Goal: Task Accomplishment & Management: Use online tool/utility

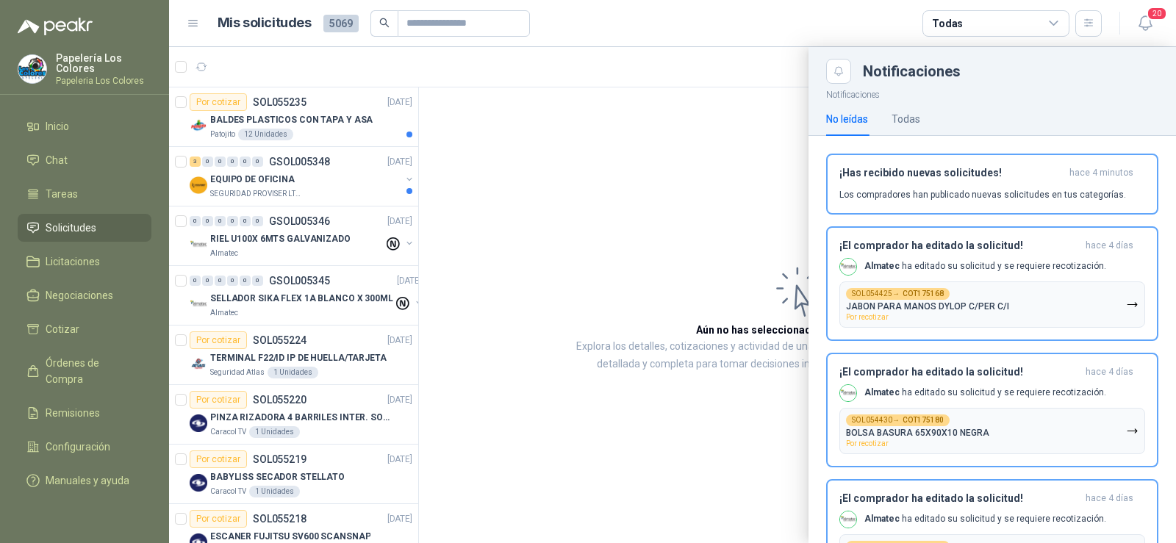
scroll to position [514, 0]
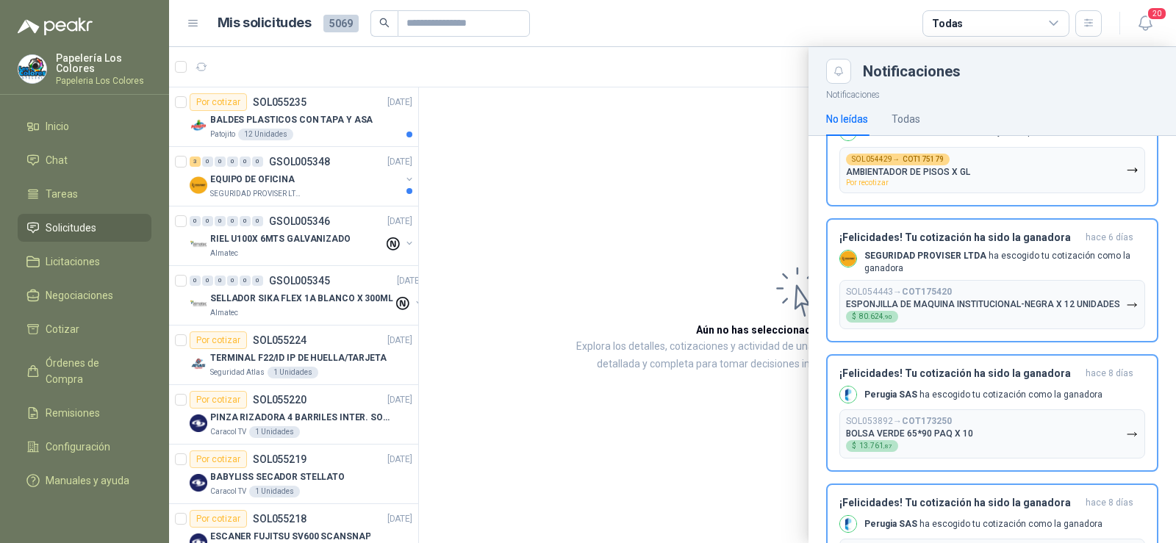
click at [70, 219] on link "Solicitudes" at bounding box center [85, 228] width 134 height 28
click at [203, 66] on div at bounding box center [672, 295] width 1007 height 496
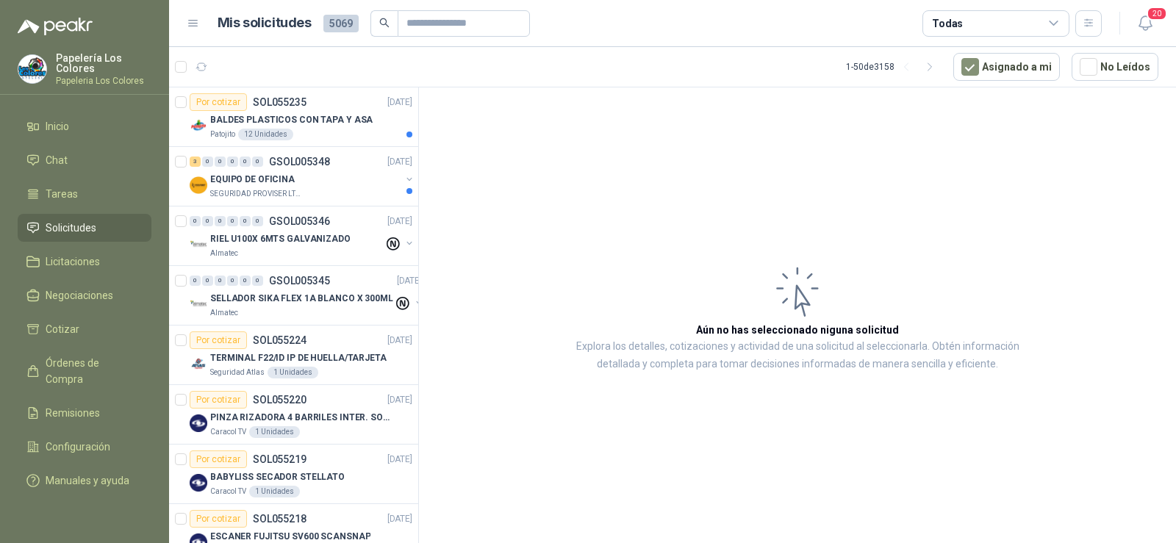
click at [203, 66] on icon "button" at bounding box center [202, 67] width 12 height 12
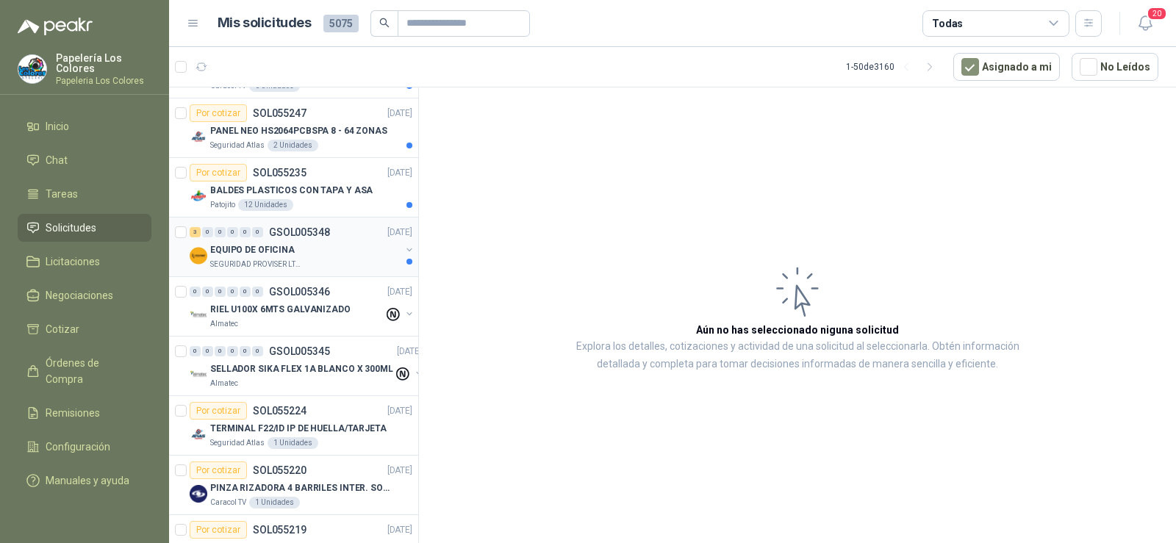
scroll to position [74, 0]
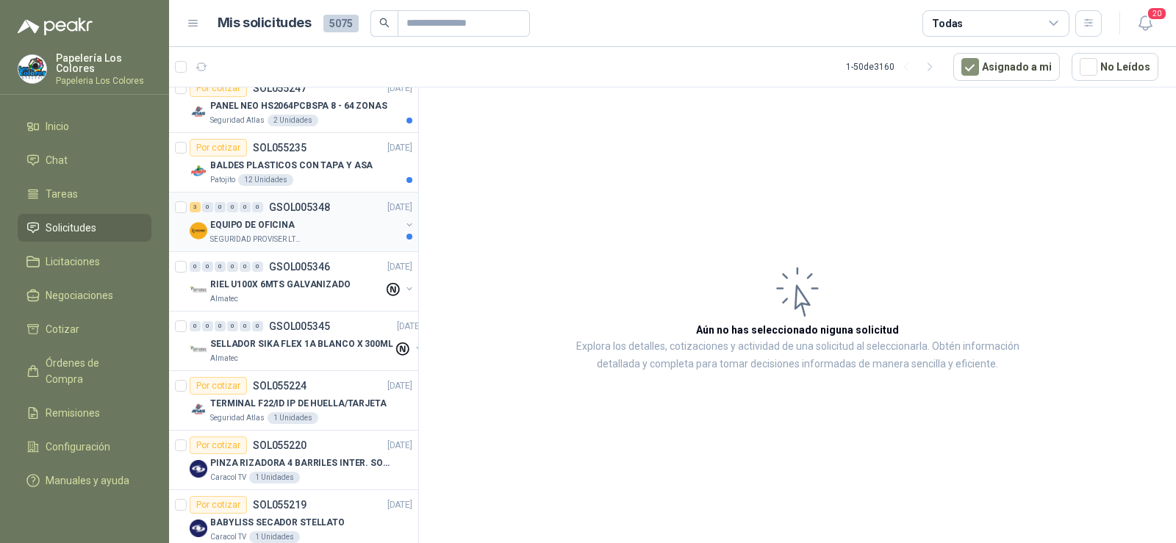
click at [244, 238] on p "SEGURIDAD PROVISER LTDA" at bounding box center [256, 240] width 93 height 12
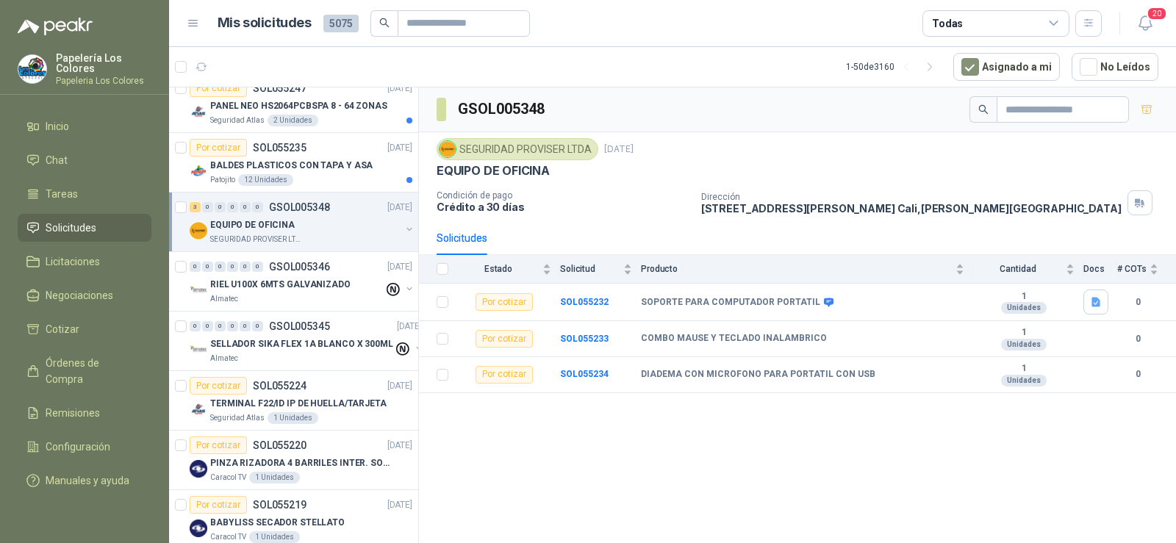
scroll to position [147, 0]
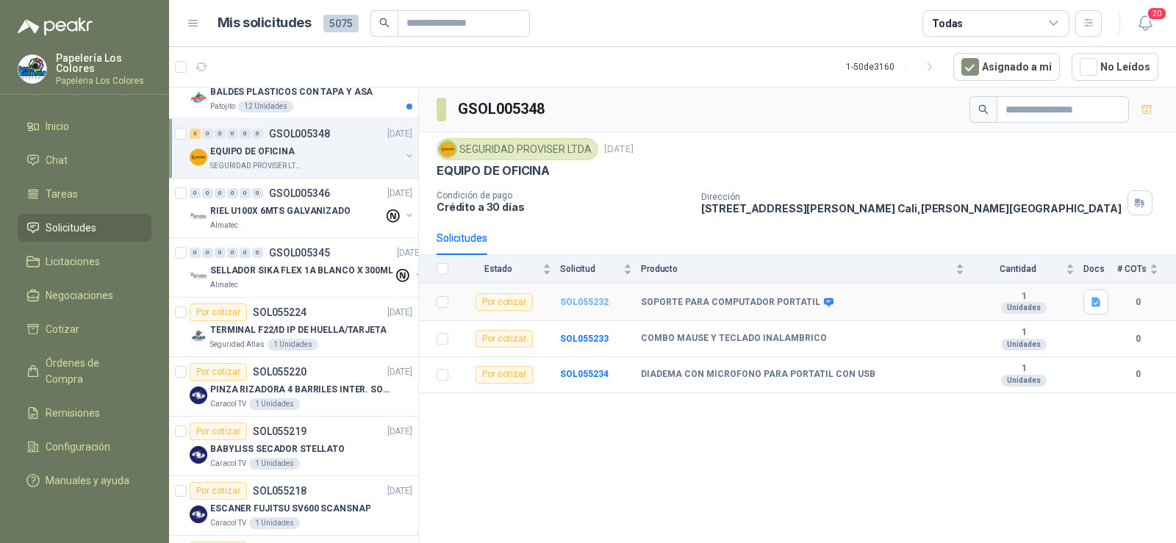
click at [578, 303] on b "SOL055232" at bounding box center [584, 302] width 49 height 10
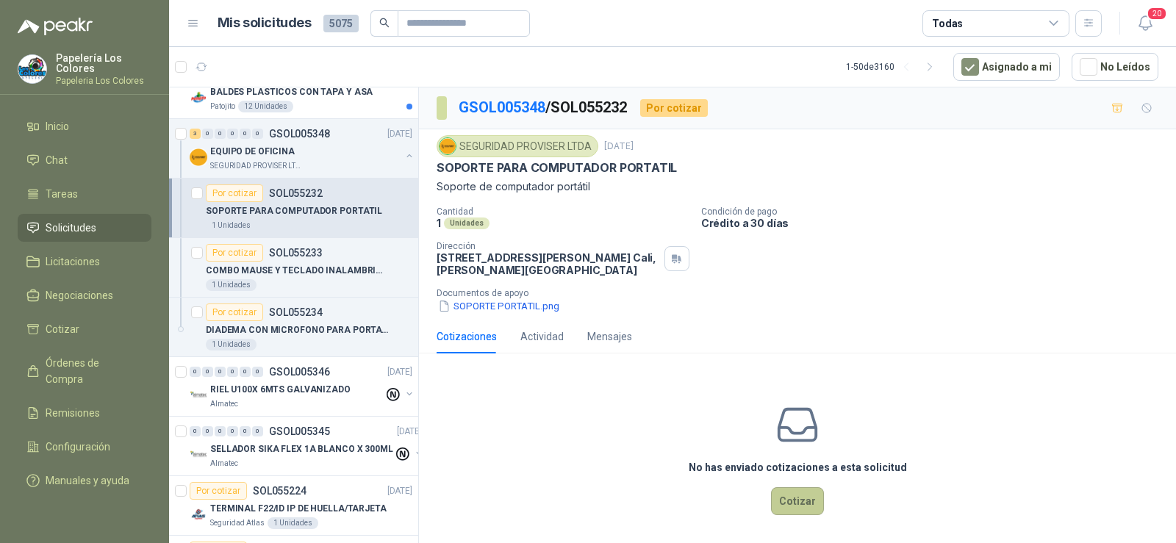
click at [774, 490] on button "Cotizar" at bounding box center [797, 501] width 53 height 28
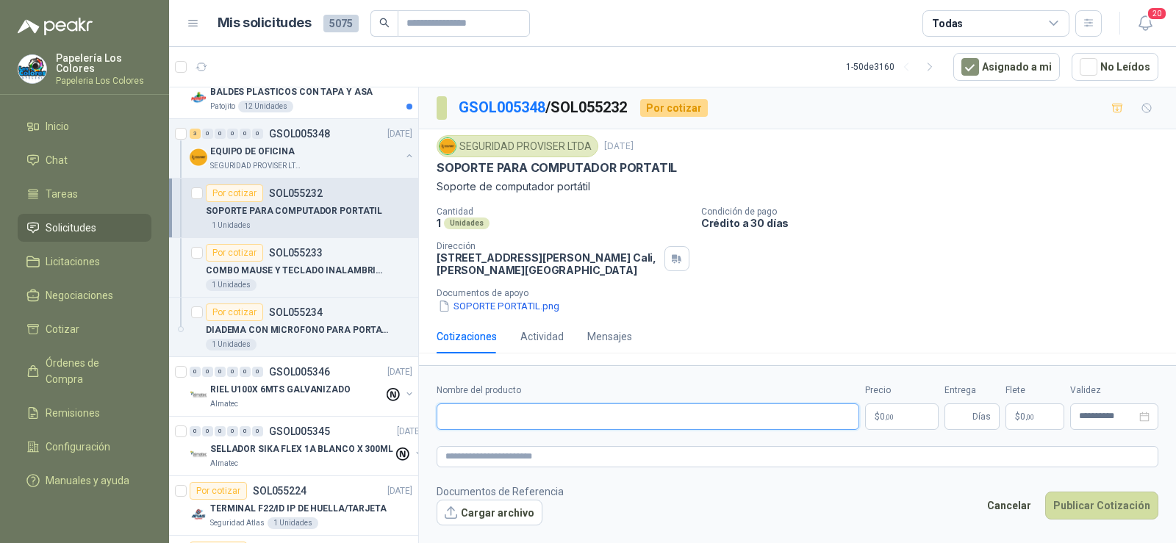
click at [558, 412] on input "Nombre del producto" at bounding box center [648, 417] width 423 height 26
paste input "**********"
type input "**********"
click at [956, 420] on input "Entrega" at bounding box center [961, 416] width 16 height 25
type input "*"
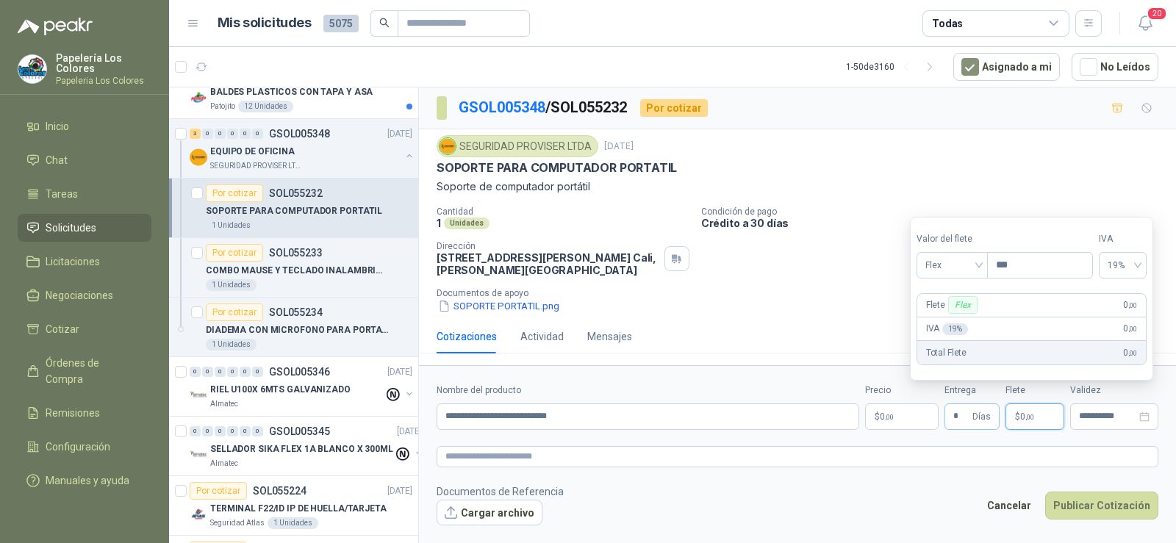
click at [973, 423] on span "* Días" at bounding box center [972, 417] width 55 height 26
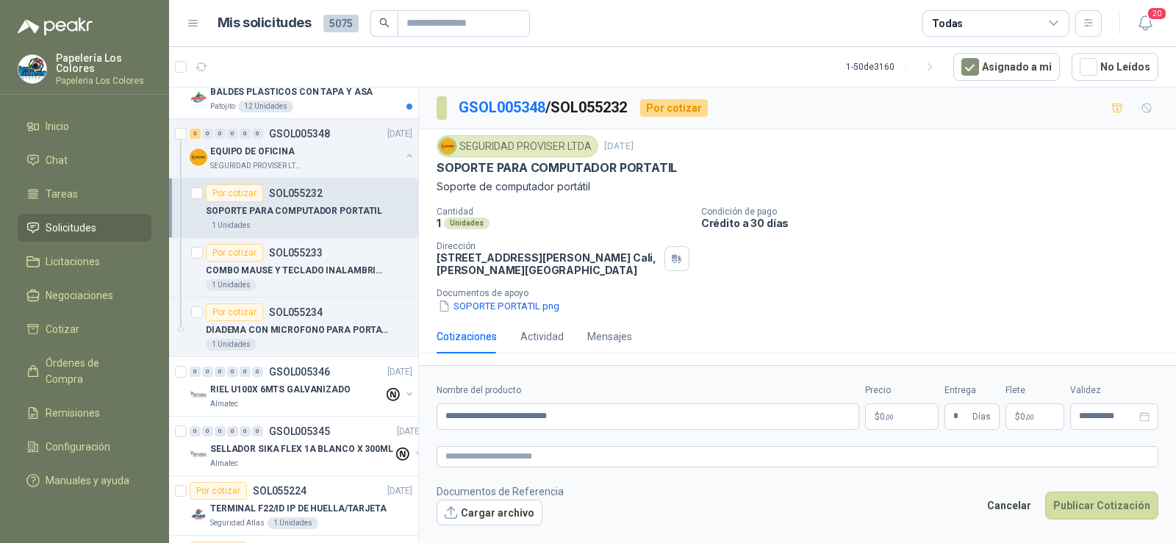
click at [903, 413] on p "$ 0 ,00" at bounding box center [902, 417] width 74 height 26
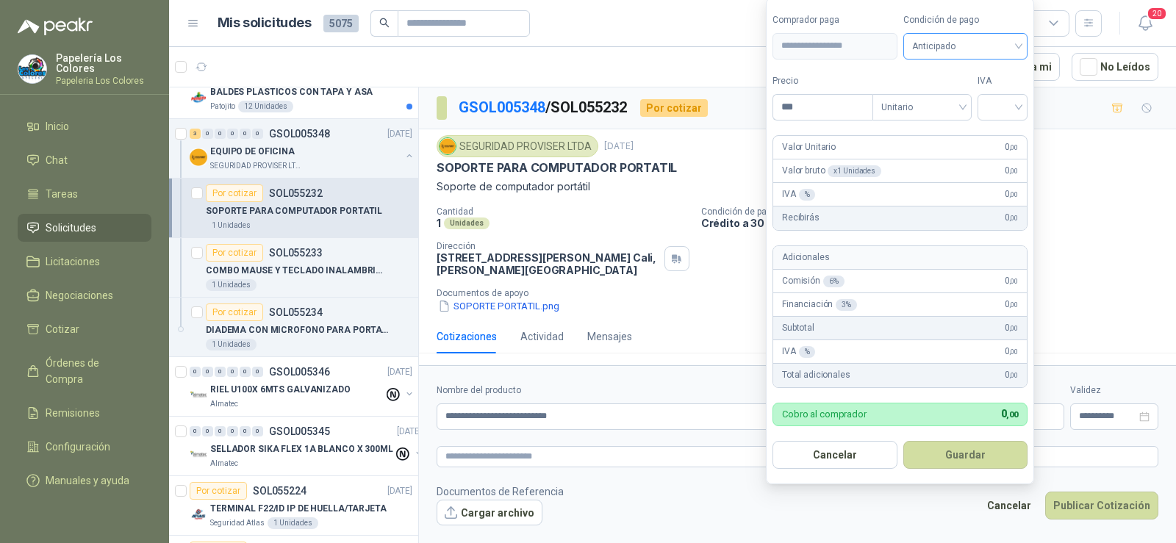
click at [999, 54] on span "Anticipado" at bounding box center [965, 46] width 107 height 22
click at [994, 104] on div "Crédito a 30 días" at bounding box center [968, 100] width 103 height 16
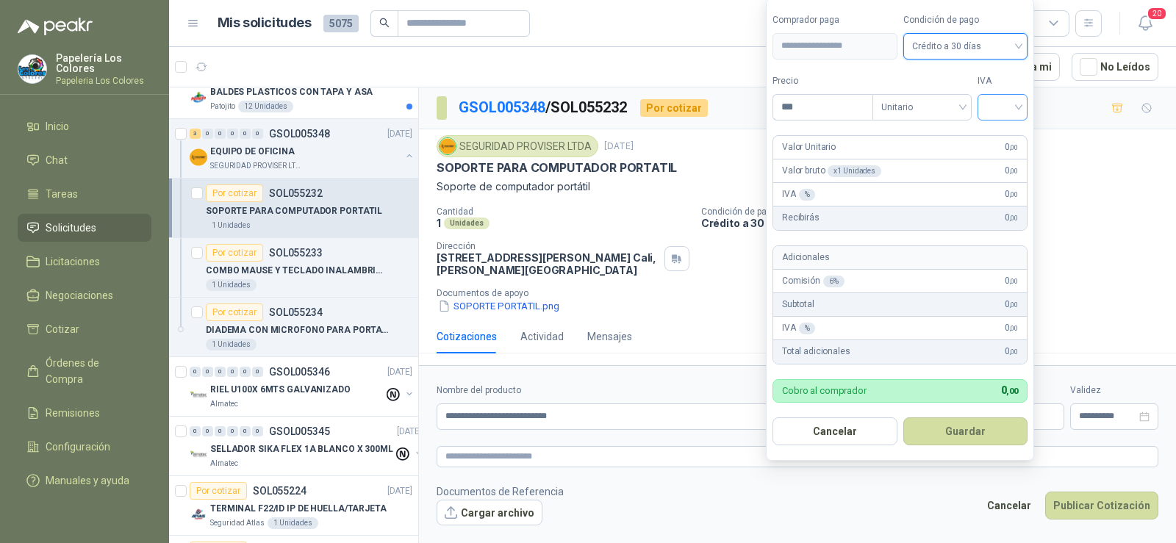
click at [1010, 114] on input "search" at bounding box center [1003, 106] width 32 height 22
click at [1002, 133] on div "19%" at bounding box center [1005, 137] width 27 height 16
click at [543, 315] on div "SEGURIDAD PROVISER LTDA [DATE] SOPORTE PARA COMPUTADOR PORTATIL Soporte de comp…" at bounding box center [797, 224] width 757 height 190
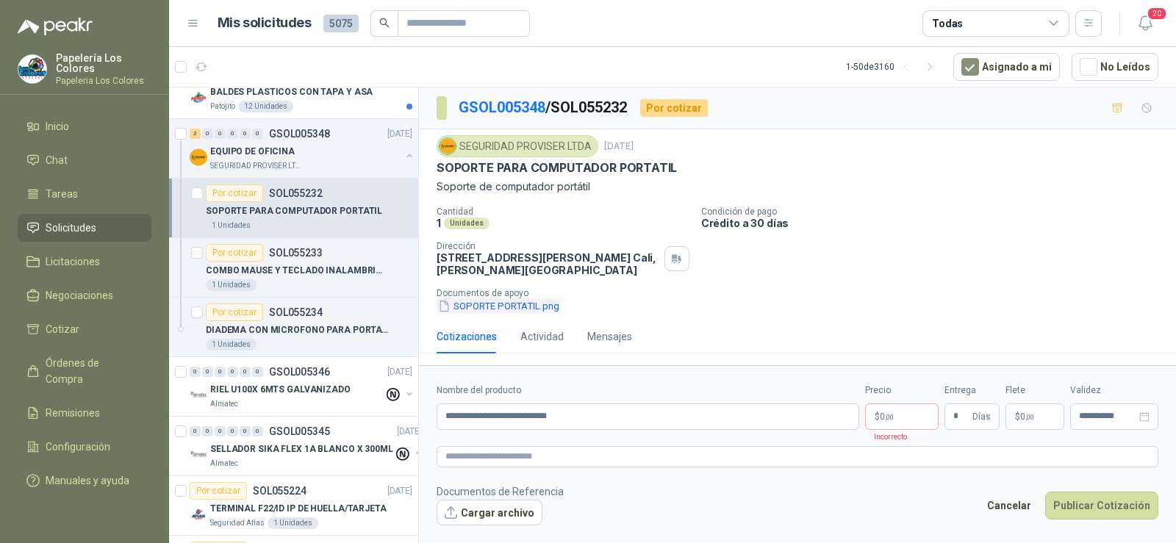
click at [532, 308] on button "SOPORTE PORTATIL.png" at bounding box center [499, 305] width 124 height 15
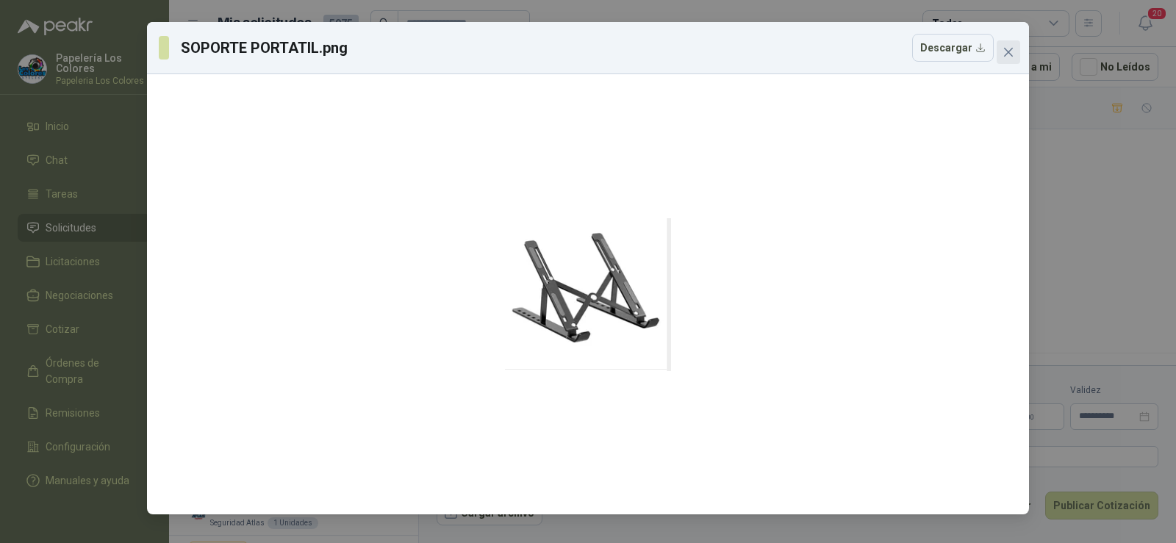
click at [1009, 59] on button "Close" at bounding box center [1009, 52] width 24 height 24
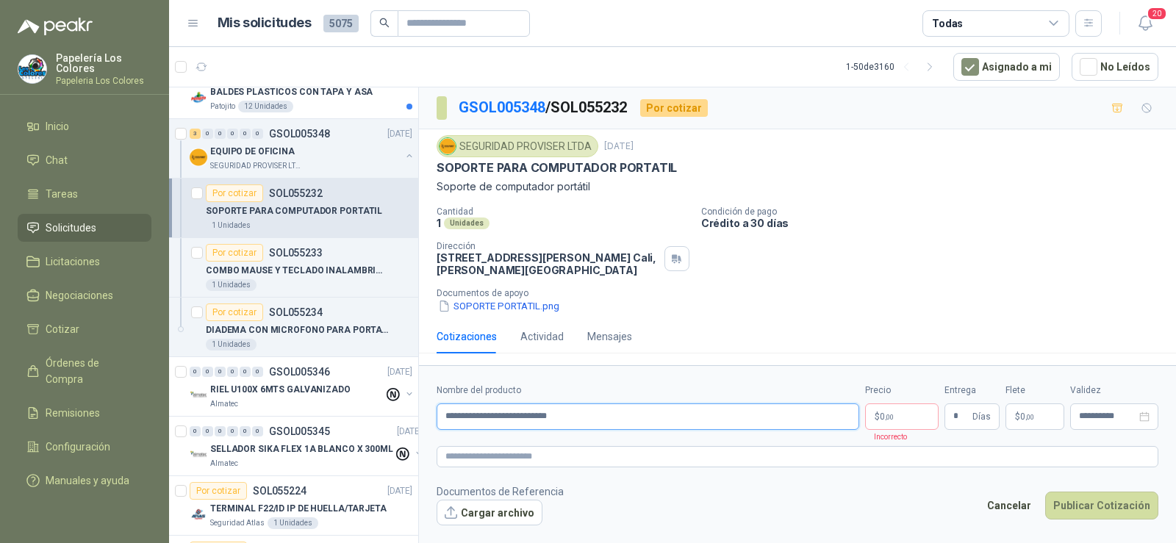
drag, startPoint x: 576, startPoint y: 418, endPoint x: 450, endPoint y: 419, distance: 126.4
click at [451, 419] on input "**********" at bounding box center [648, 417] width 423 height 26
type input "*"
paste input "**********"
type input "**********"
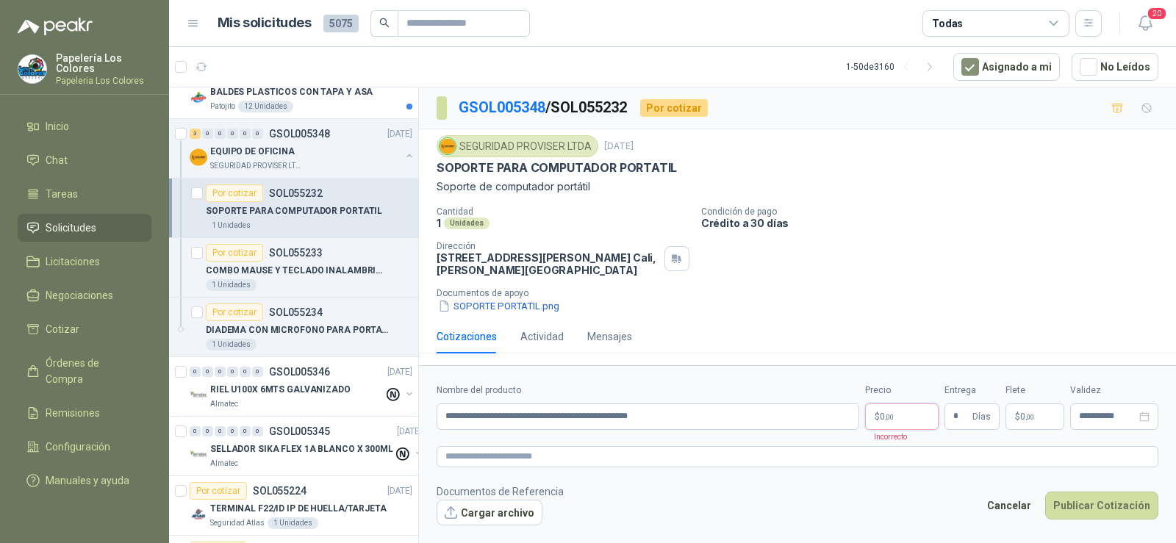
click at [885, 426] on p "$ 0 ,00" at bounding box center [902, 417] width 74 height 26
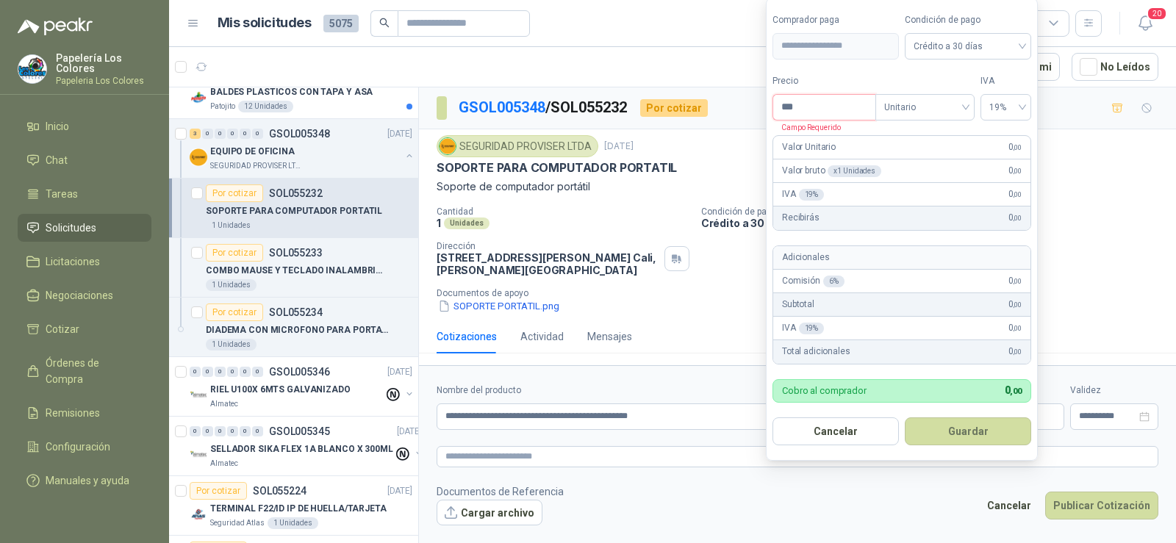
click at [727, 97] on body "Papelería Los Colores Papeleria Los Colores Inicio Chat Tareas Solicitudes Lici…" at bounding box center [588, 271] width 1176 height 543
click at [961, 443] on button "Guardar" at bounding box center [968, 432] width 126 height 28
drag, startPoint x: 912, startPoint y: 419, endPoint x: 870, endPoint y: 416, distance: 42.0
click at [870, 416] on body "Papelería Los Colores Papeleria Los Colores Inicio Chat Tareas Solicitudes Lici…" at bounding box center [588, 271] width 1176 height 543
drag, startPoint x: 844, startPoint y: 104, endPoint x: 716, endPoint y: 102, distance: 127.9
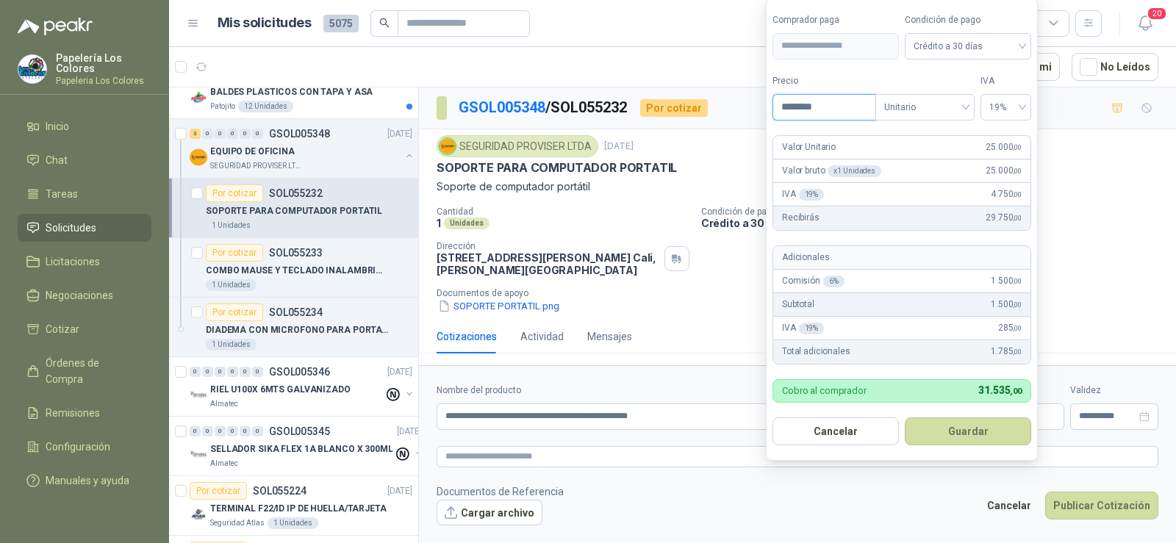
click at [717, 104] on body "Papelería Los Colores Papeleria Los Colores Inicio Chat Tareas Solicitudes Lici…" at bounding box center [588, 271] width 1176 height 543
type input "********"
click at [967, 430] on button "Guardar" at bounding box center [968, 432] width 126 height 28
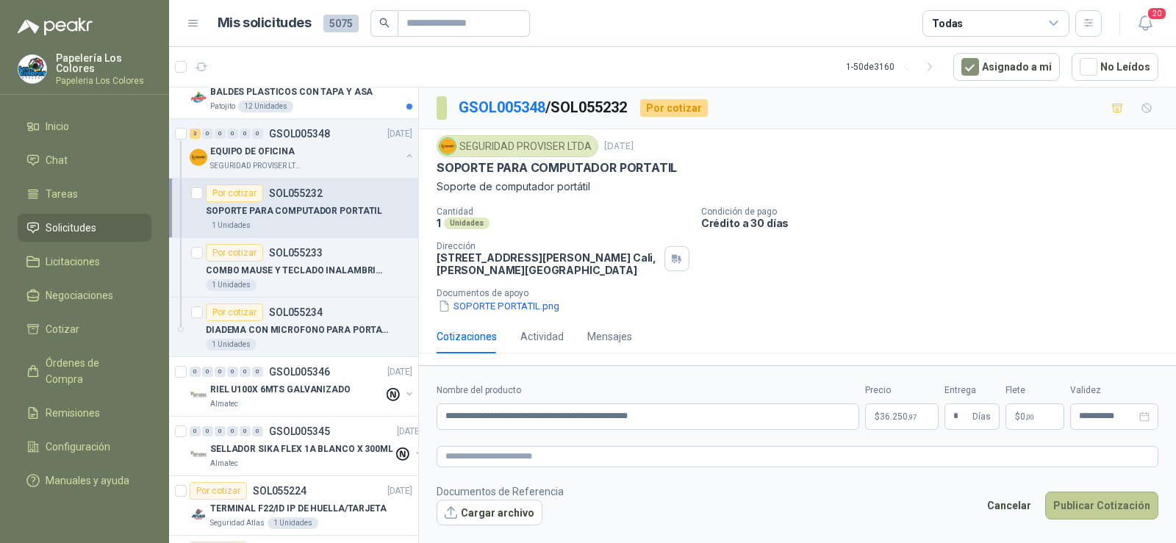
click at [1077, 499] on button "Publicar Cotización" at bounding box center [1101, 506] width 113 height 28
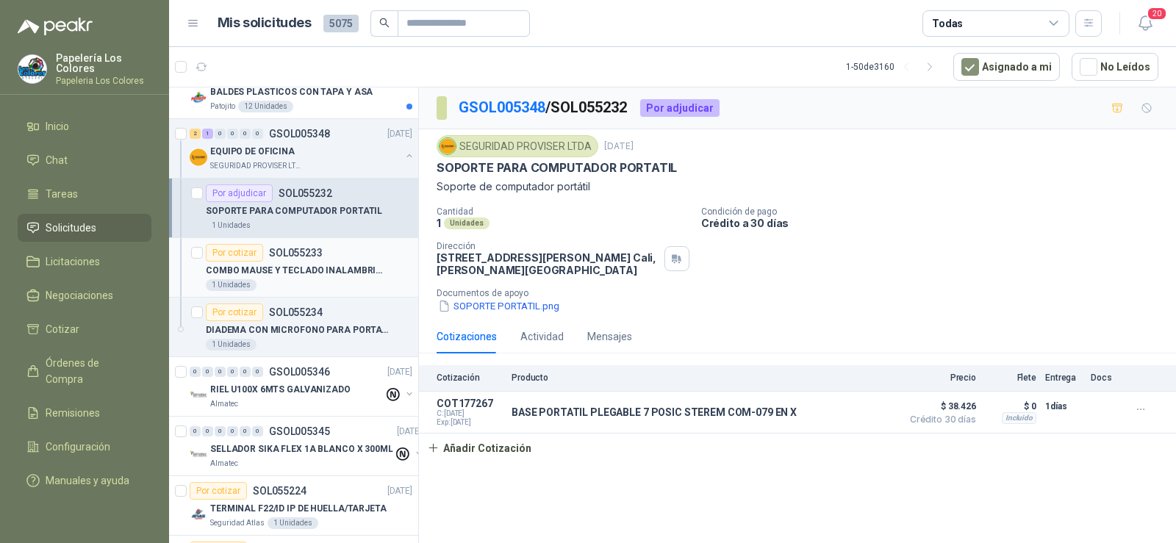
click at [244, 259] on div "Por cotizar" at bounding box center [234, 253] width 57 height 18
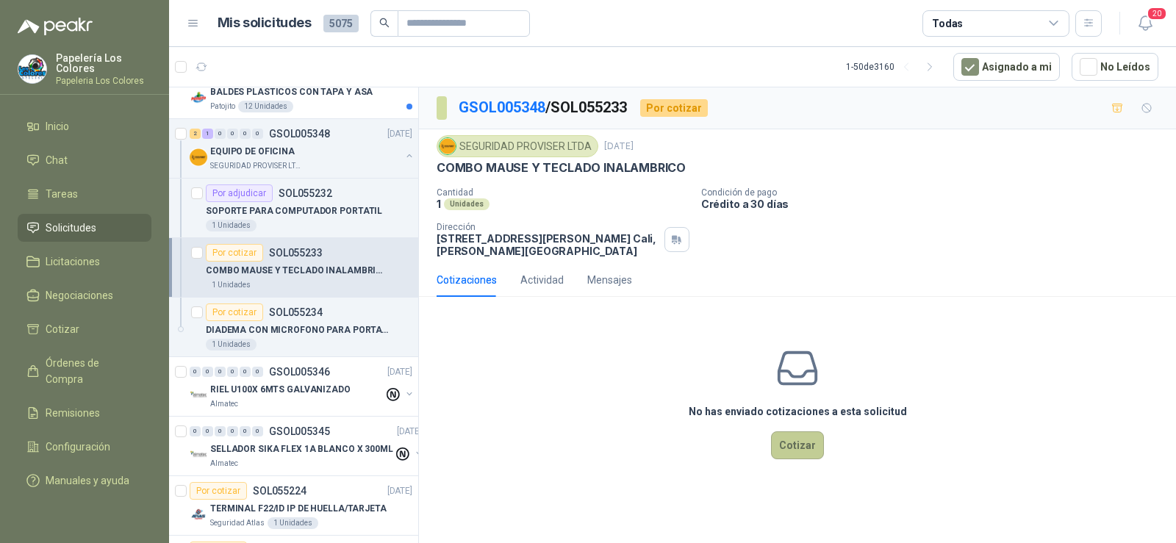
click at [780, 456] on button "Cotizar" at bounding box center [797, 446] width 53 height 28
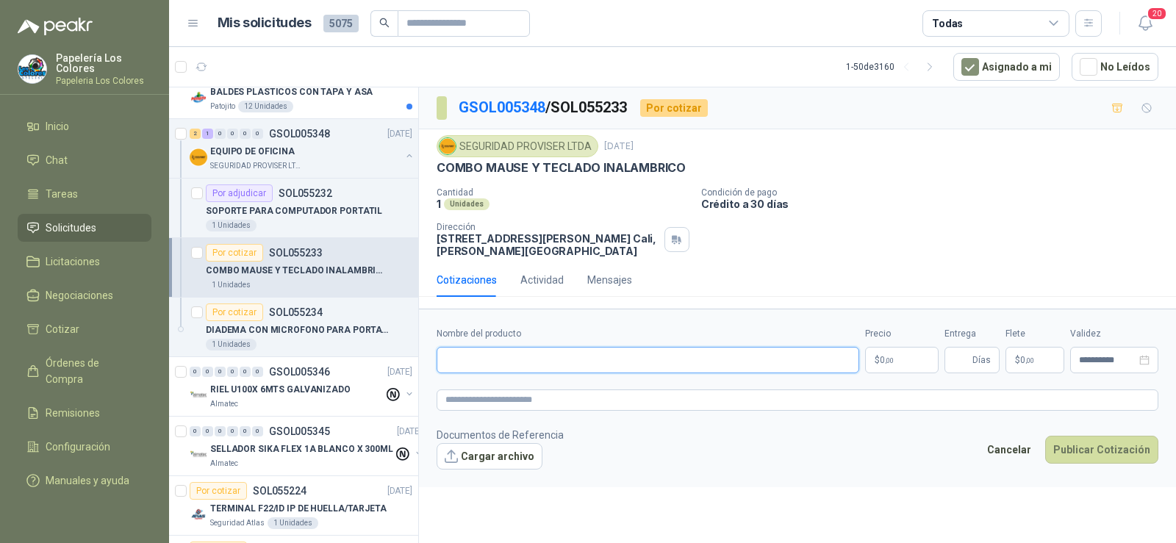
click at [626, 361] on input "Nombre del producto" at bounding box center [648, 360] width 423 height 26
paste input "**********"
type input "**********"
click at [956, 359] on input "Entrega" at bounding box center [961, 360] width 16 height 25
type input "*"
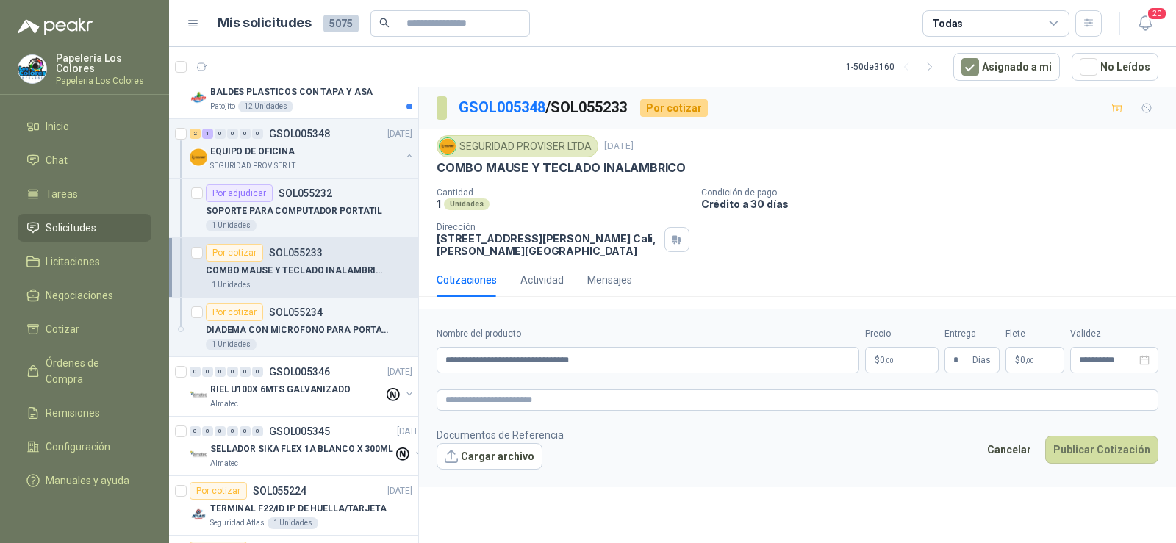
click at [887, 359] on body "Papelería Los Colores Papeleria Los Colores Inicio Chat Tareas Solicitudes Lici…" at bounding box center [588, 271] width 1176 height 543
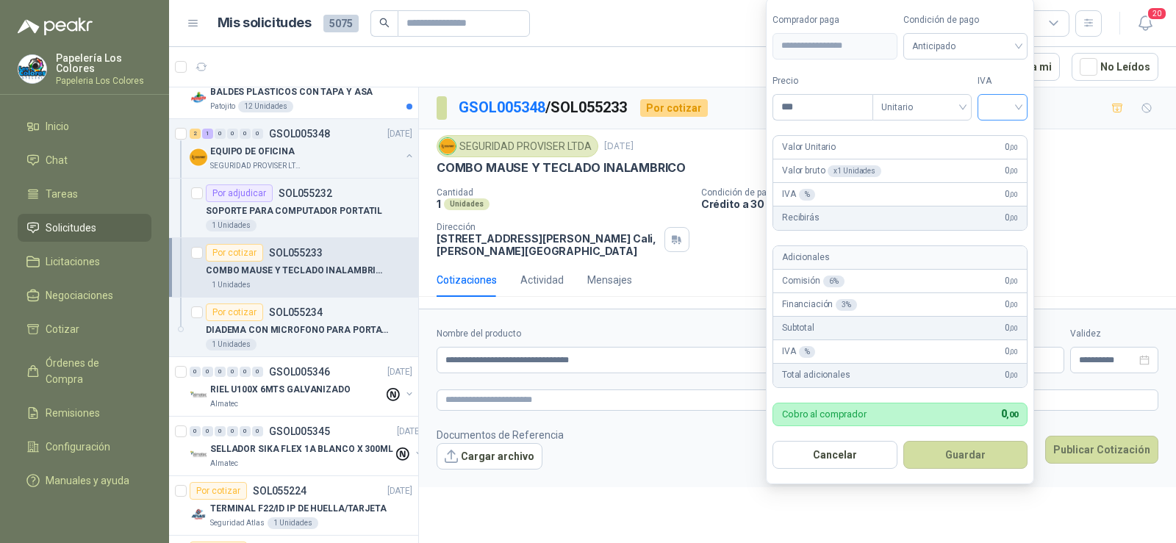
click at [1009, 111] on input "search" at bounding box center [1003, 106] width 32 height 22
click at [1016, 135] on div "19%" at bounding box center [1005, 137] width 27 height 16
click at [956, 54] on span "Anticipado" at bounding box center [968, 46] width 109 height 22
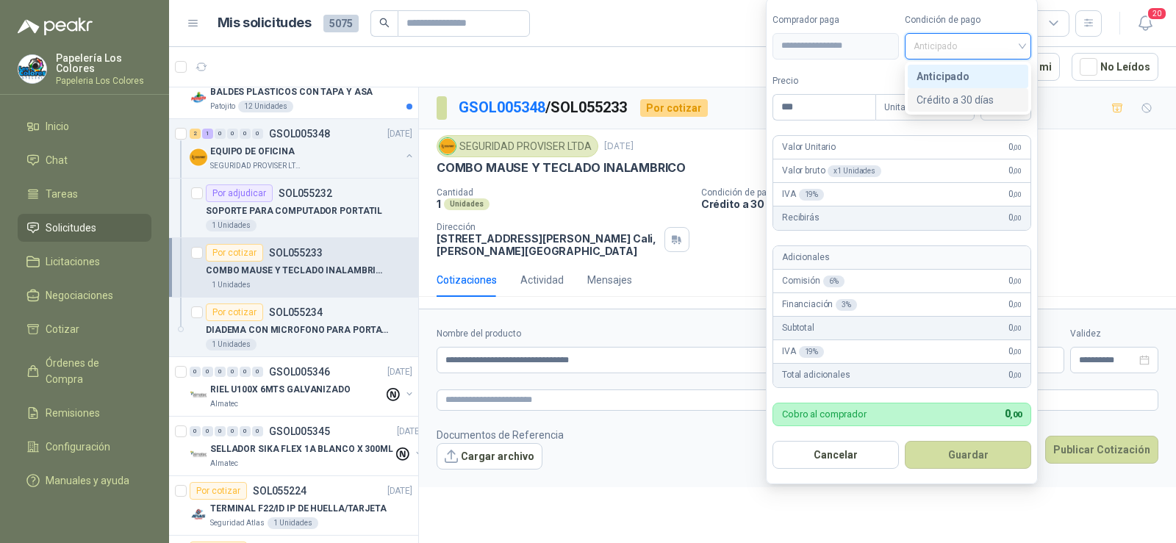
click at [961, 93] on div "Crédito a 30 días" at bounding box center [968, 100] width 103 height 16
click at [961, 95] on input "search" at bounding box center [925, 106] width 82 height 22
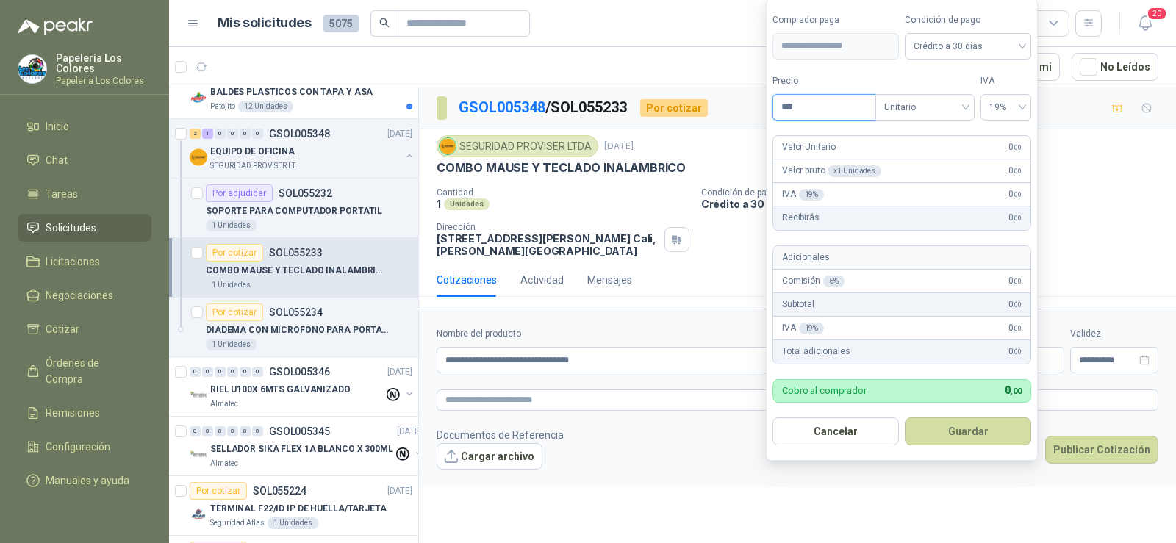
drag, startPoint x: 752, startPoint y: 117, endPoint x: 693, endPoint y: 121, distance: 59.0
click at [698, 124] on body "Papelería Los Colores Papeleria Los Colores Inicio Chat Tareas Solicitudes Lici…" at bounding box center [588, 271] width 1176 height 543
type input "********"
click at [971, 438] on button "Guardar" at bounding box center [968, 432] width 126 height 28
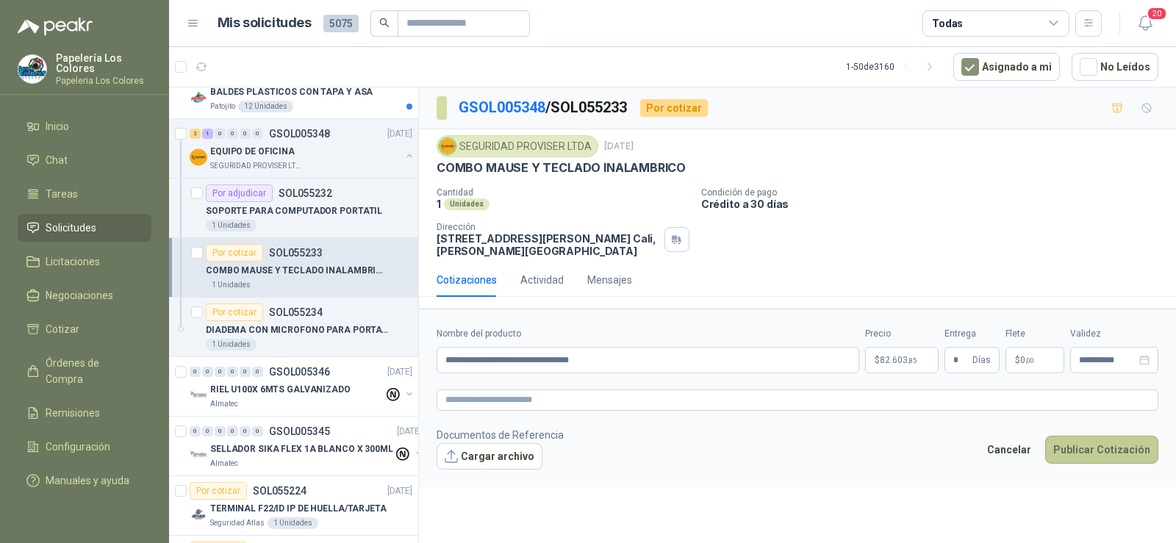
click at [1092, 447] on button "Publicar Cotización" at bounding box center [1101, 450] width 113 height 28
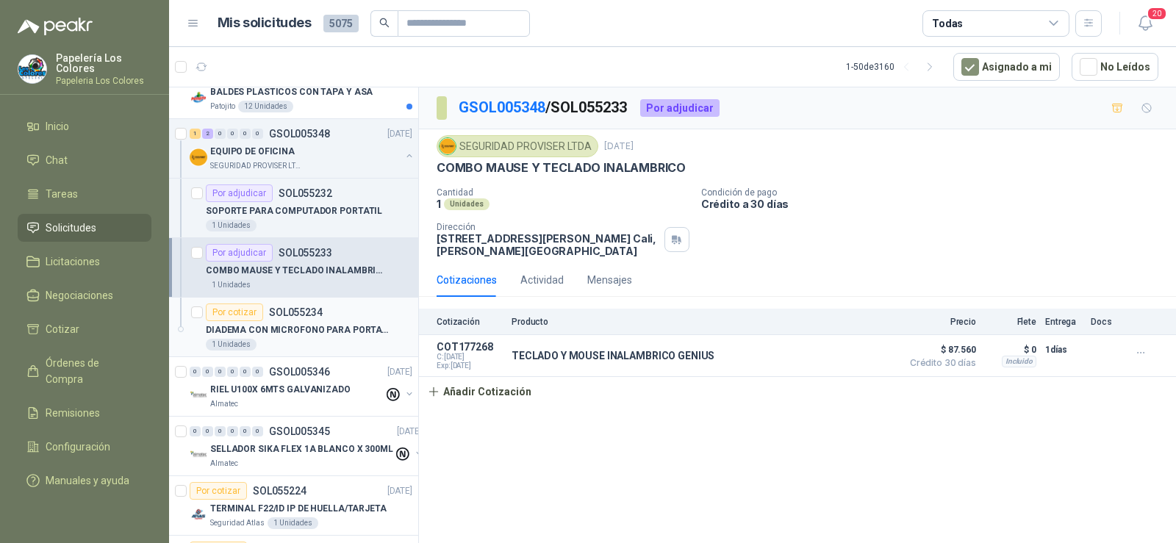
click at [246, 316] on div "Por cotizar" at bounding box center [234, 313] width 57 height 18
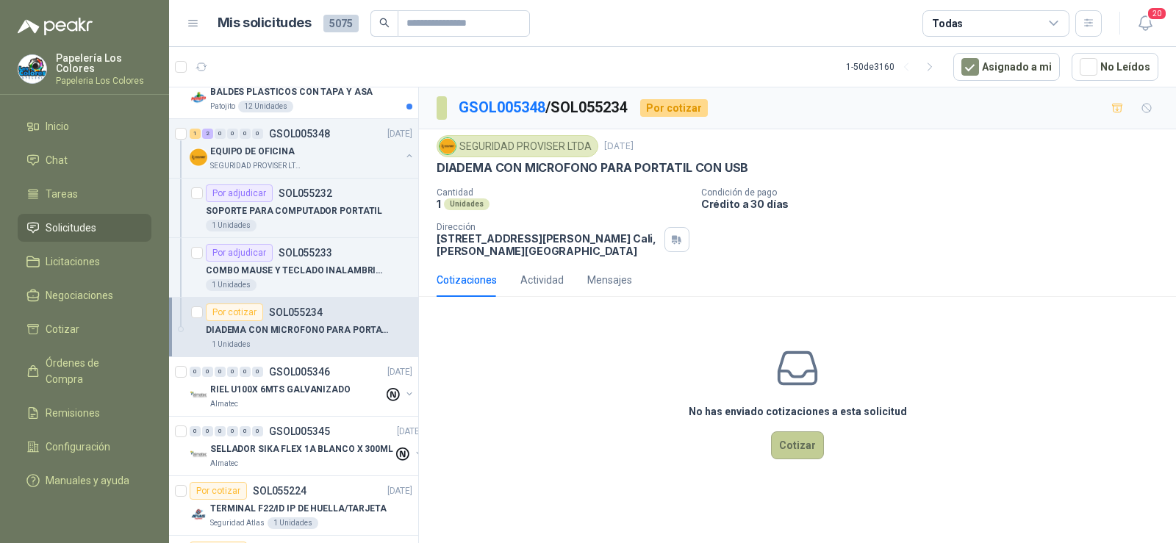
click at [790, 433] on button "Cotizar" at bounding box center [797, 446] width 53 height 28
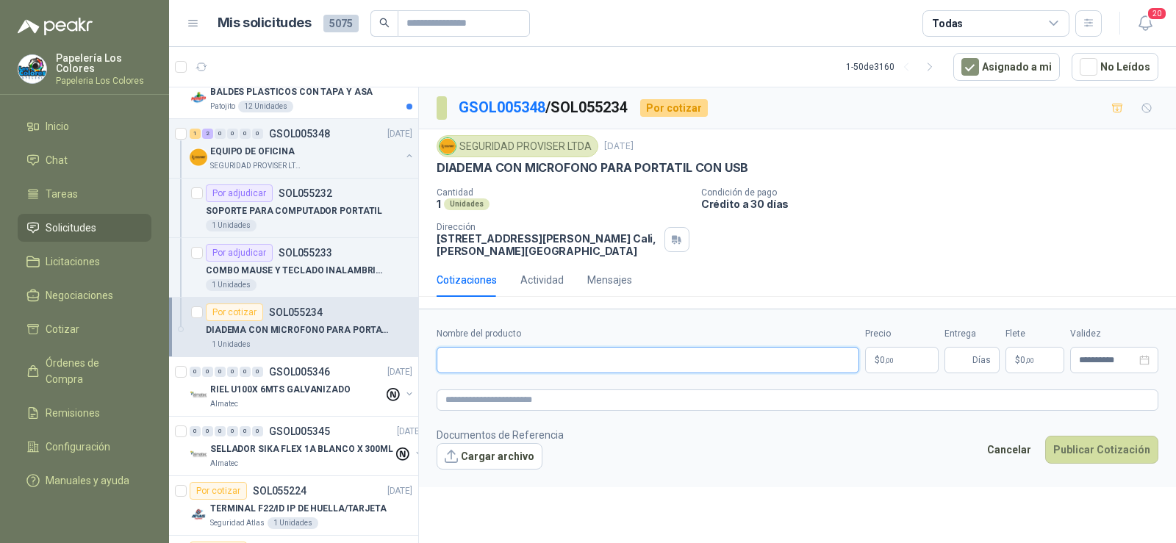
click at [562, 371] on input "Nombre del producto" at bounding box center [648, 360] width 423 height 26
paste input "**********"
type input "**********"
click at [970, 360] on input "Entrega" at bounding box center [961, 360] width 16 height 25
type input "*"
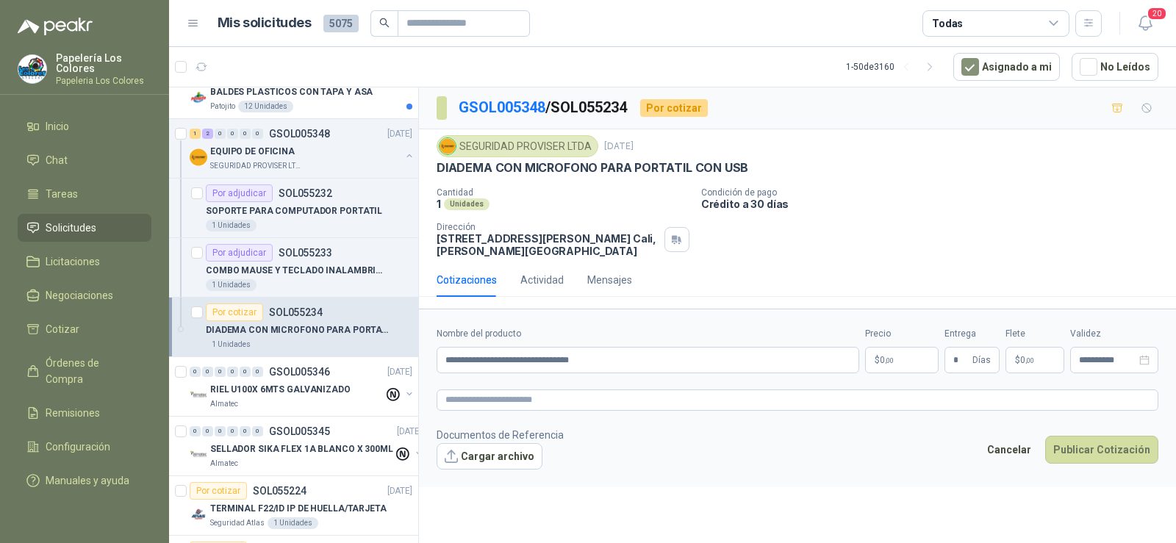
click at [896, 364] on body "Papelería Los Colores Papeleria Los Colores Inicio Chat Tareas Solicitudes Lici…" at bounding box center [588, 271] width 1176 height 543
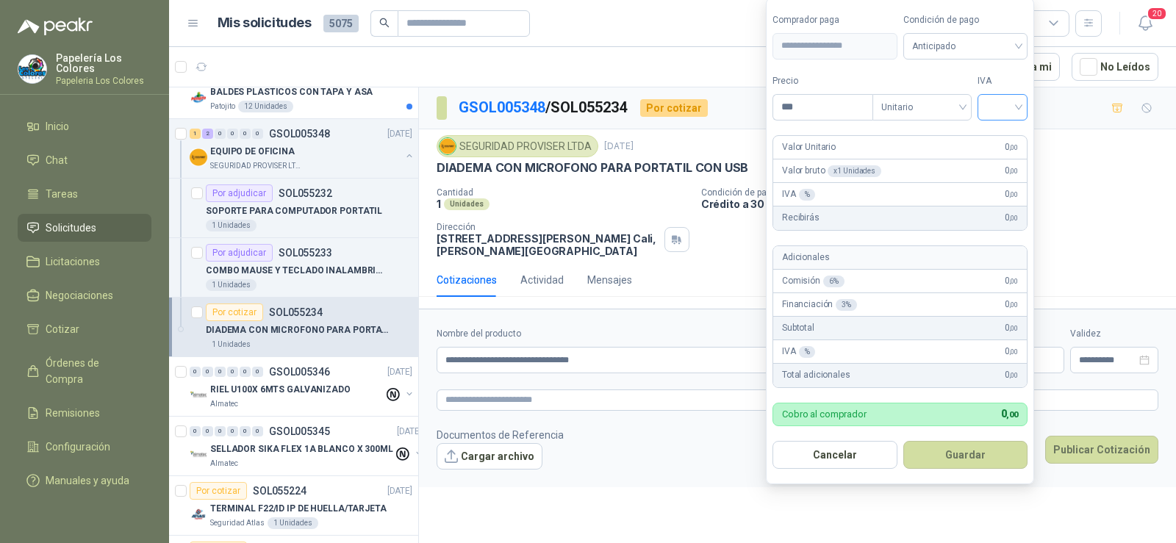
click at [993, 107] on input "search" at bounding box center [1003, 106] width 32 height 22
click at [998, 136] on div "19%" at bounding box center [1005, 137] width 27 height 16
click at [964, 54] on span "Anticipado" at bounding box center [968, 46] width 109 height 22
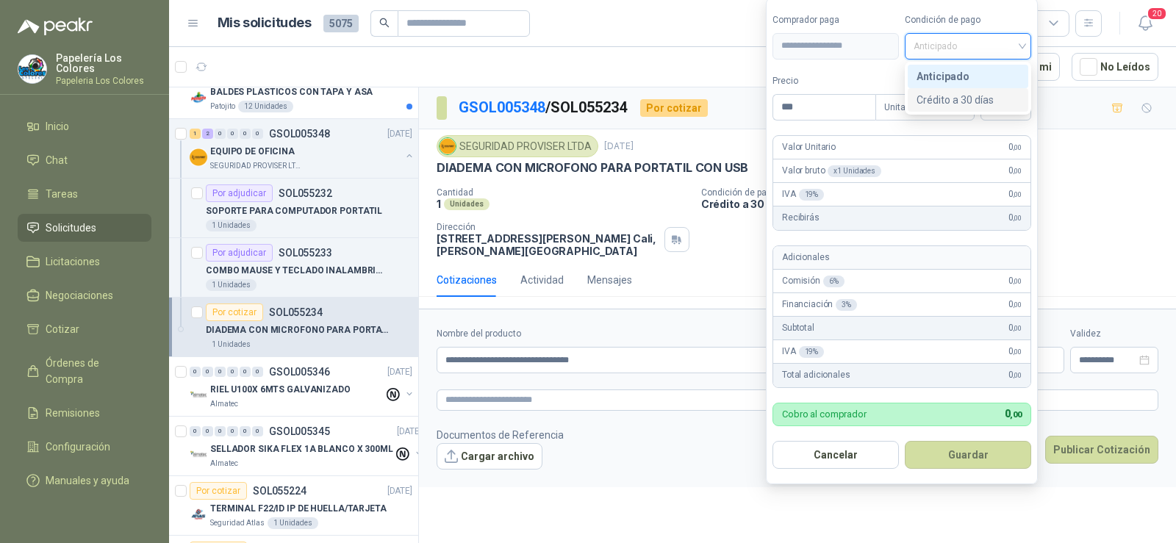
click at [965, 99] on div "Crédito a 30 días" at bounding box center [968, 100] width 103 height 16
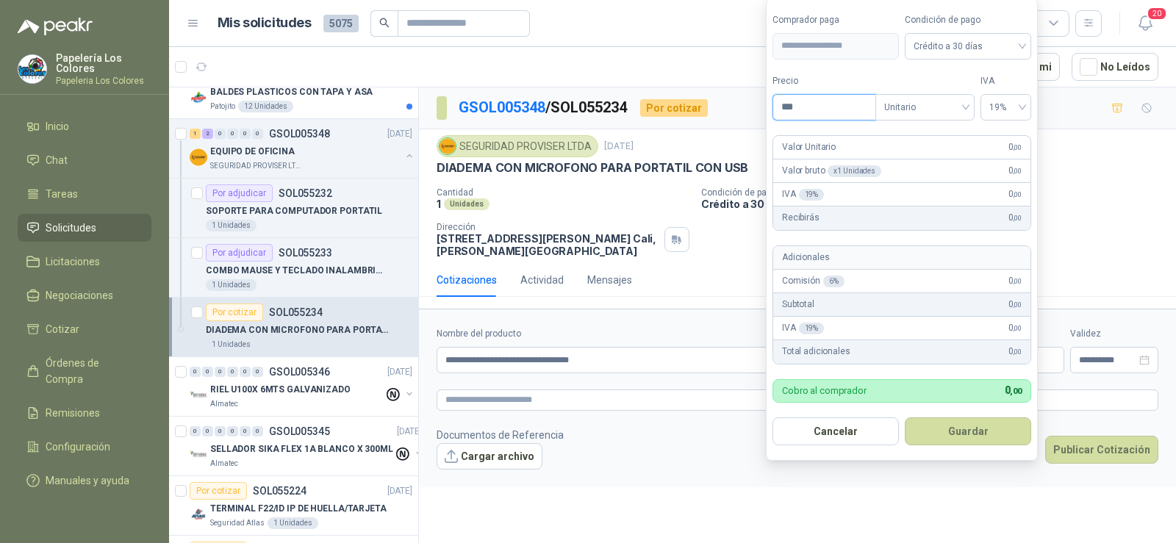
drag, startPoint x: 825, startPoint y: 112, endPoint x: 717, endPoint y: 112, distance: 107.3
click at [717, 112] on body "Papelería Los Colores Papeleria Los Colores Inicio Chat Tareas Solicitudes Lici…" at bounding box center [588, 271] width 1176 height 543
type input "********"
click at [973, 437] on button "Guardar" at bounding box center [968, 432] width 126 height 28
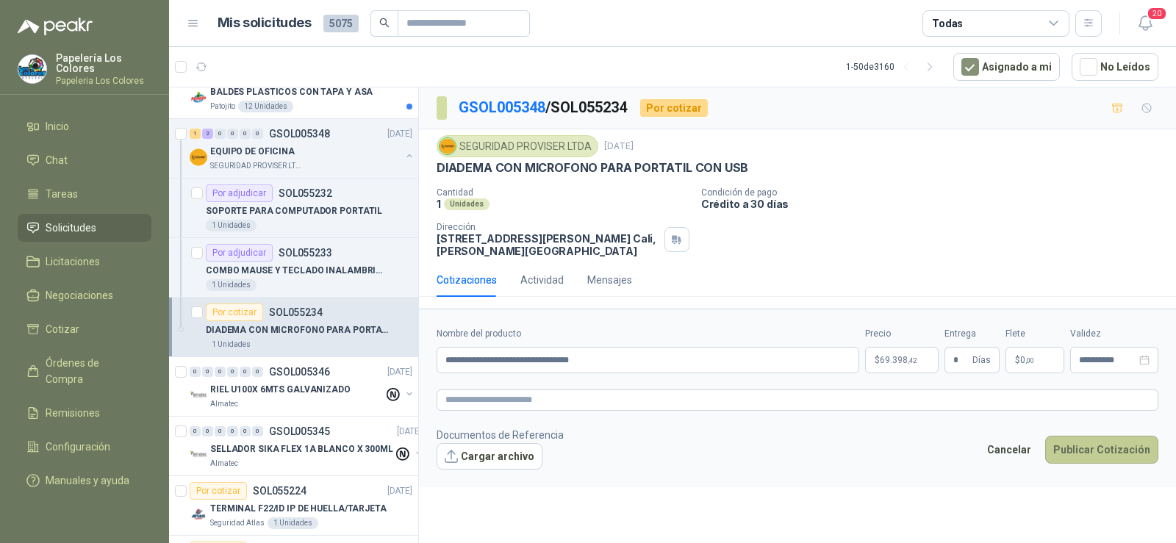
click at [1101, 457] on button "Publicar Cotización" at bounding box center [1101, 450] width 113 height 28
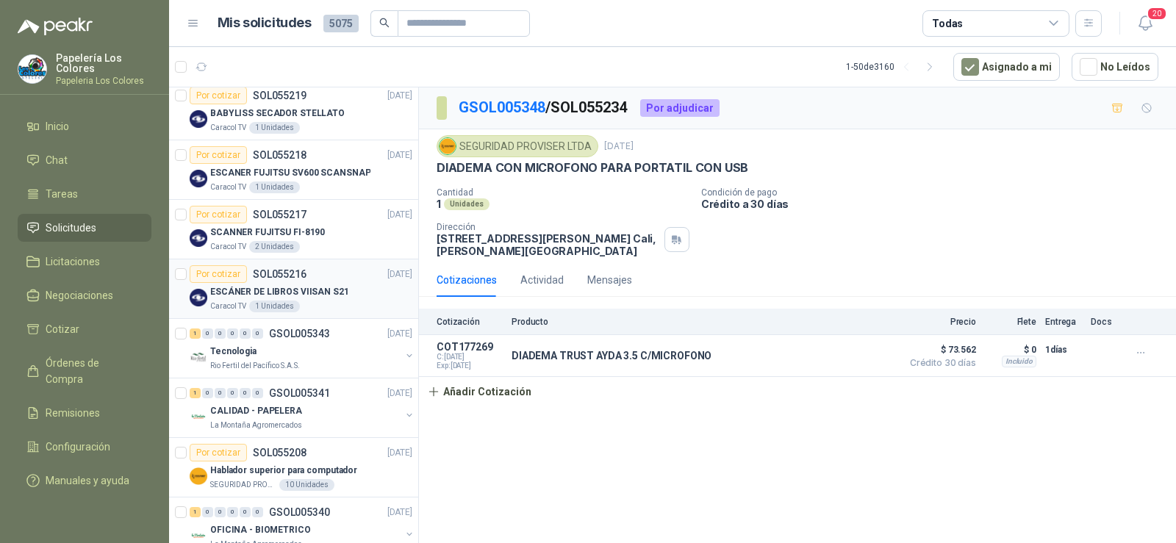
scroll to position [735, 0]
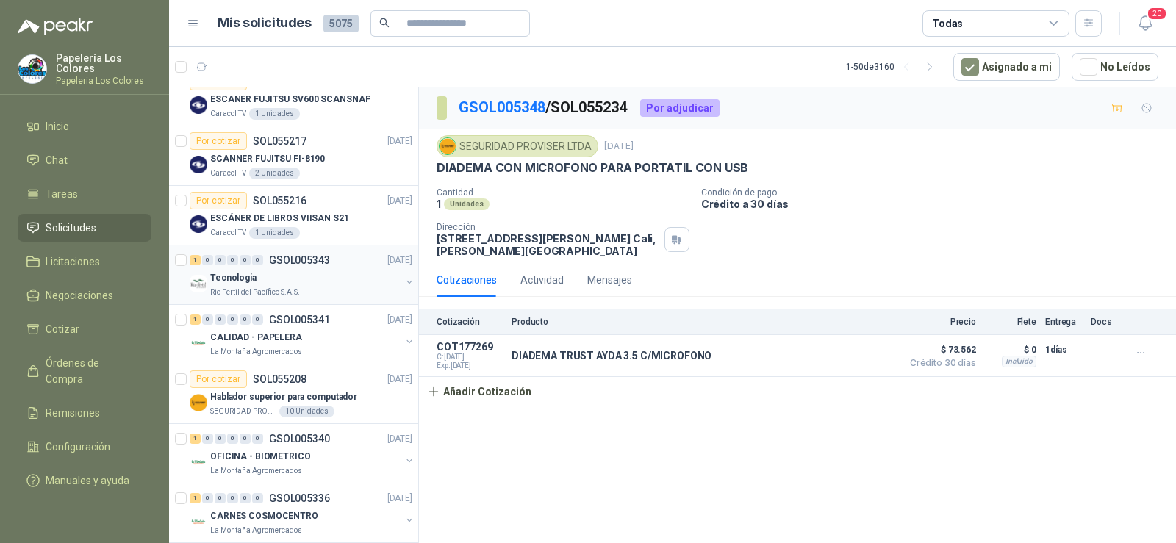
click at [257, 282] on div "Tecnologia" at bounding box center [305, 278] width 190 height 18
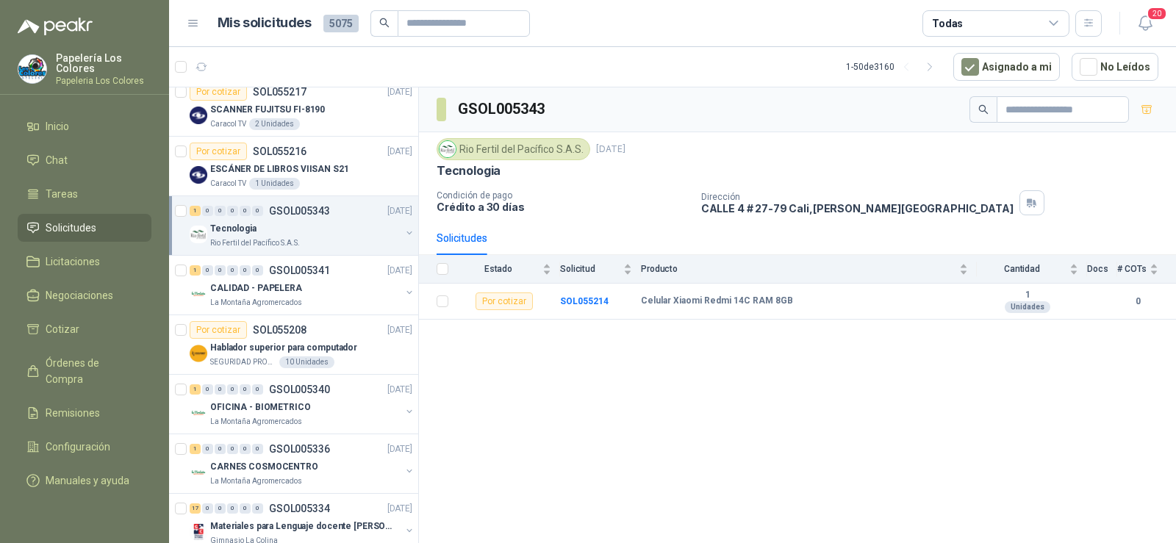
scroll to position [809, 0]
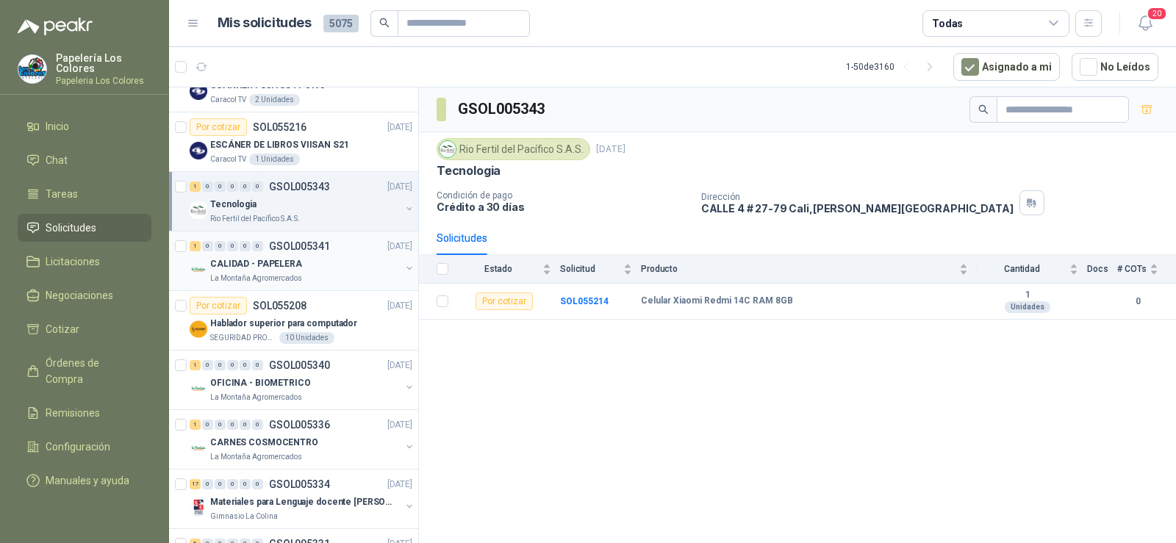
click at [246, 271] on p "CALIDAD - PAPELERA" at bounding box center [256, 264] width 92 height 14
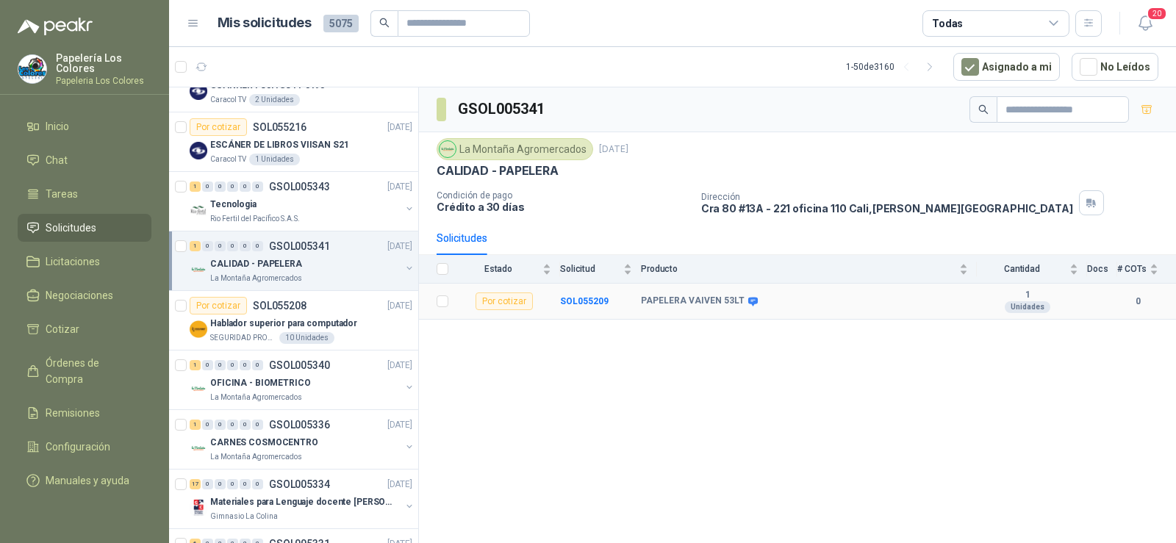
click at [749, 302] on icon at bounding box center [753, 301] width 10 height 9
click at [748, 299] on icon at bounding box center [753, 301] width 10 height 9
click at [252, 317] on p "Hablador superior para computador" at bounding box center [283, 324] width 147 height 14
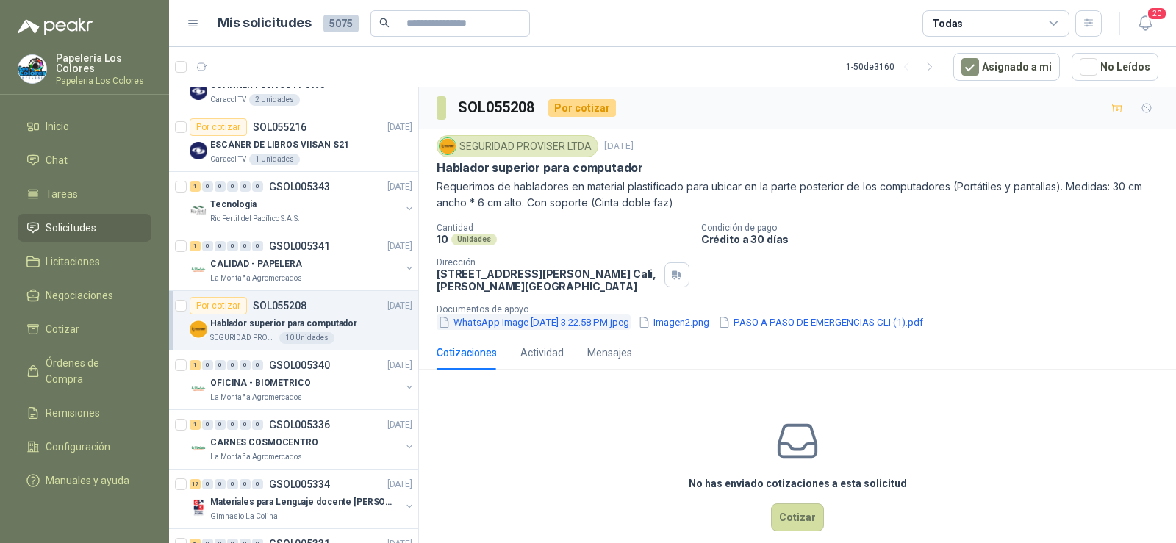
click at [516, 320] on button "WhatsApp Image [DATE] 3.22.58 PM.jpeg" at bounding box center [534, 322] width 194 height 15
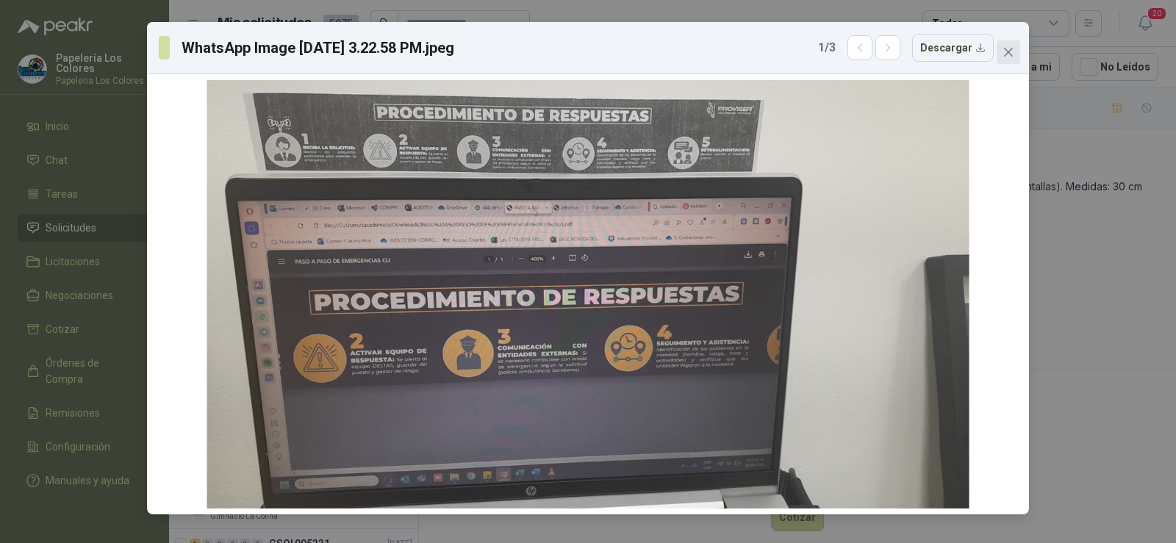
click at [1011, 54] on icon "close" at bounding box center [1008, 52] width 9 height 9
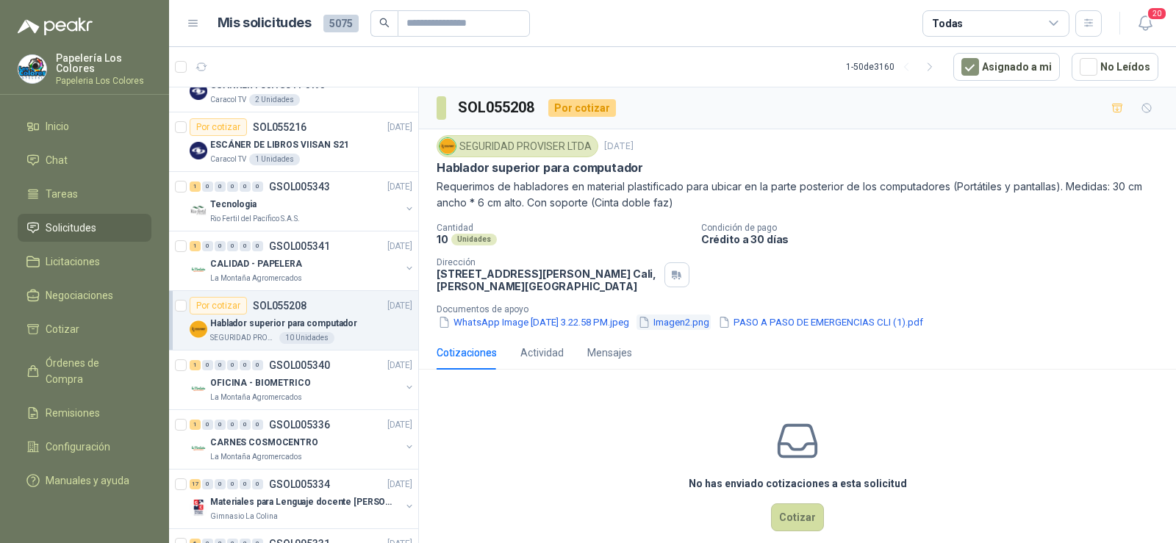
click at [704, 325] on button "Imagen2.png" at bounding box center [674, 322] width 74 height 15
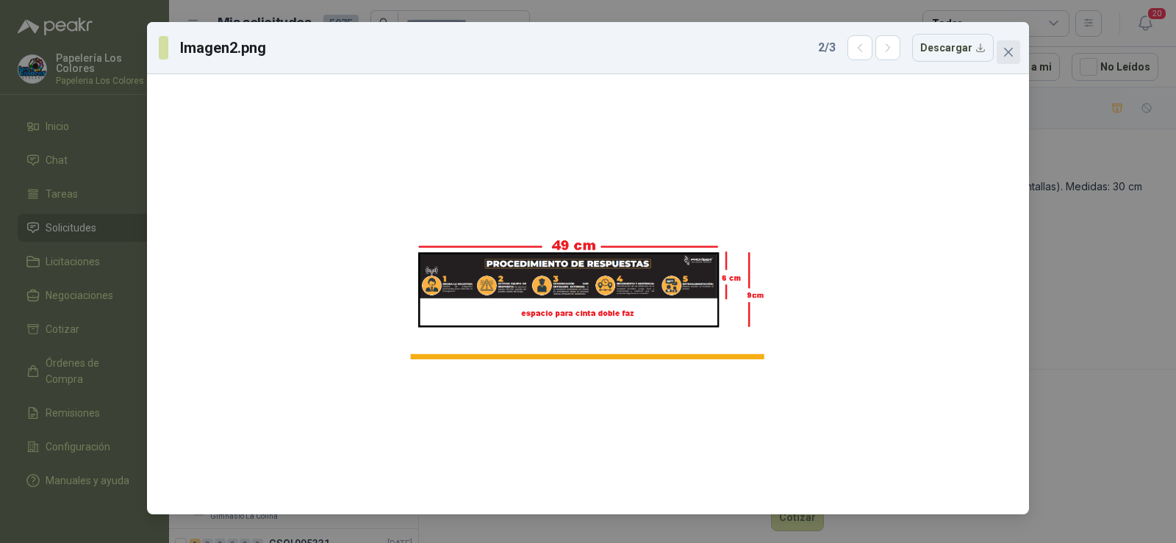
click at [1020, 59] on button "Close" at bounding box center [1009, 52] width 24 height 24
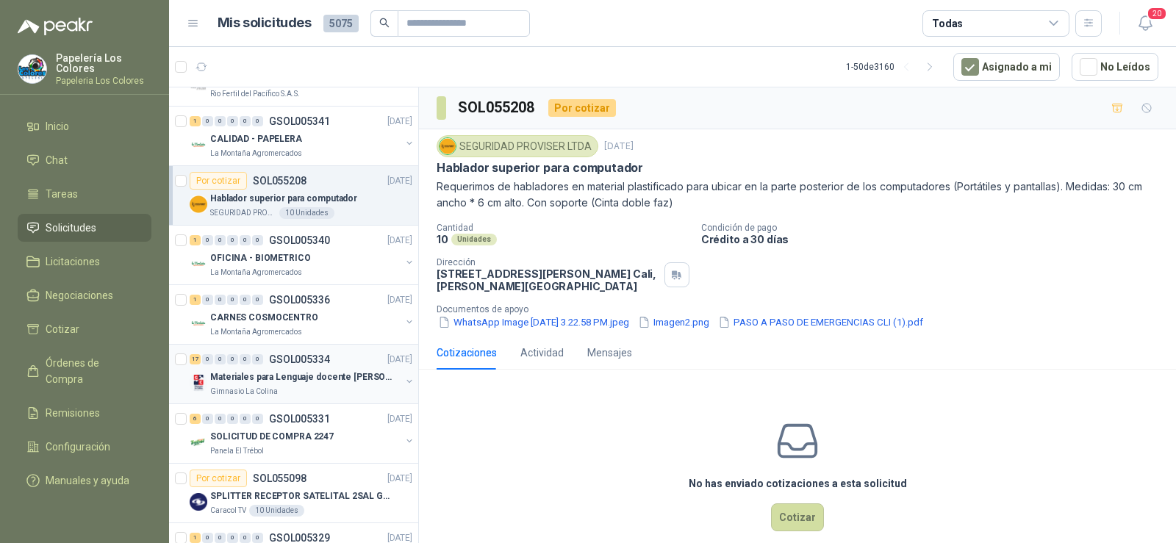
scroll to position [956, 0]
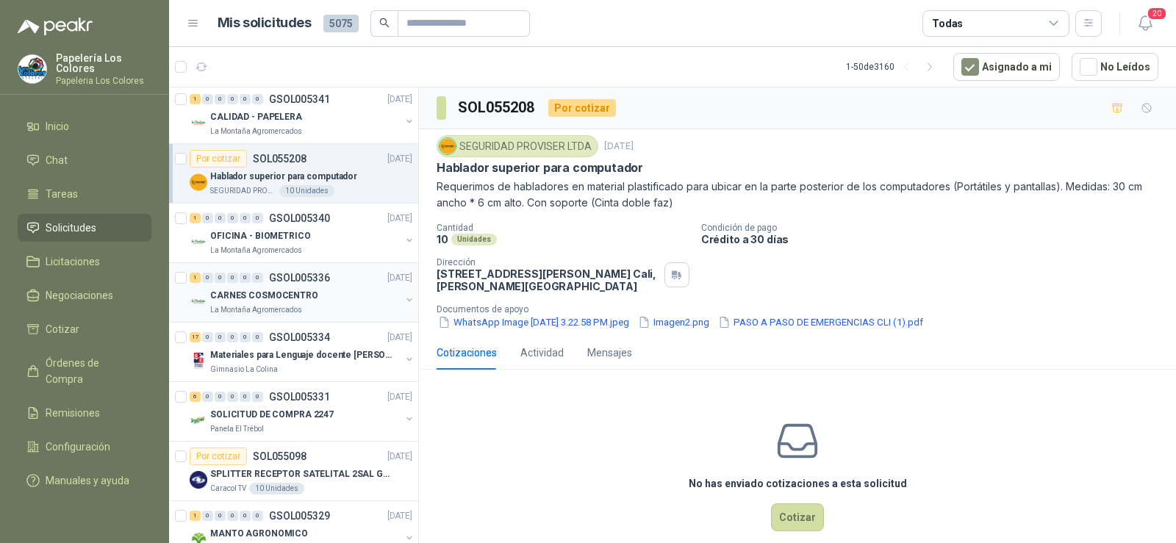
click at [276, 304] on p "La Montaña Agromercados" at bounding box center [256, 310] width 92 height 12
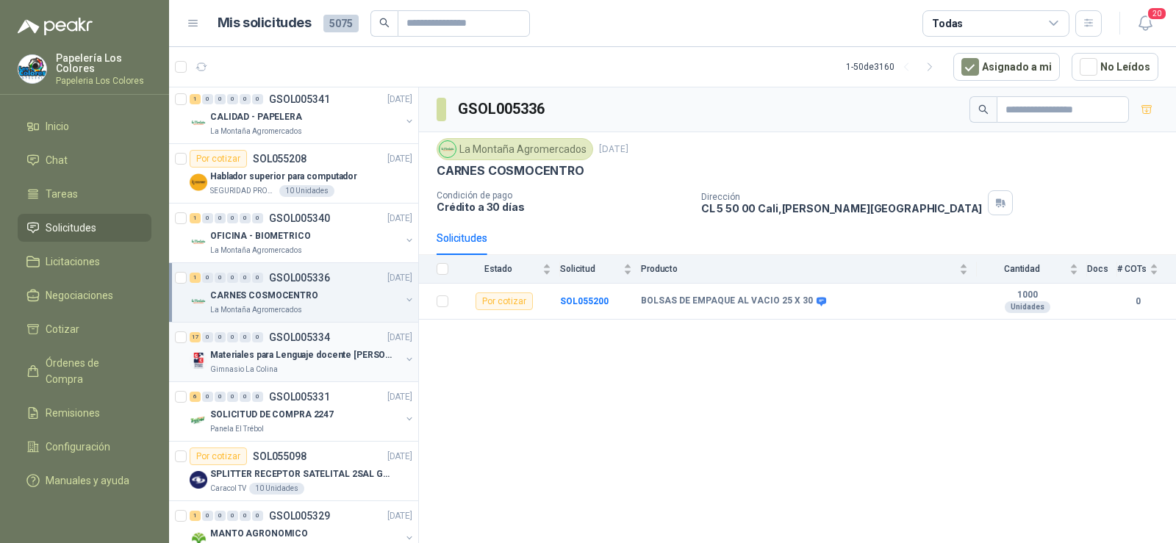
click at [275, 358] on p "Materiales para Lenguaje docente [PERSON_NAME]" at bounding box center [301, 355] width 183 height 14
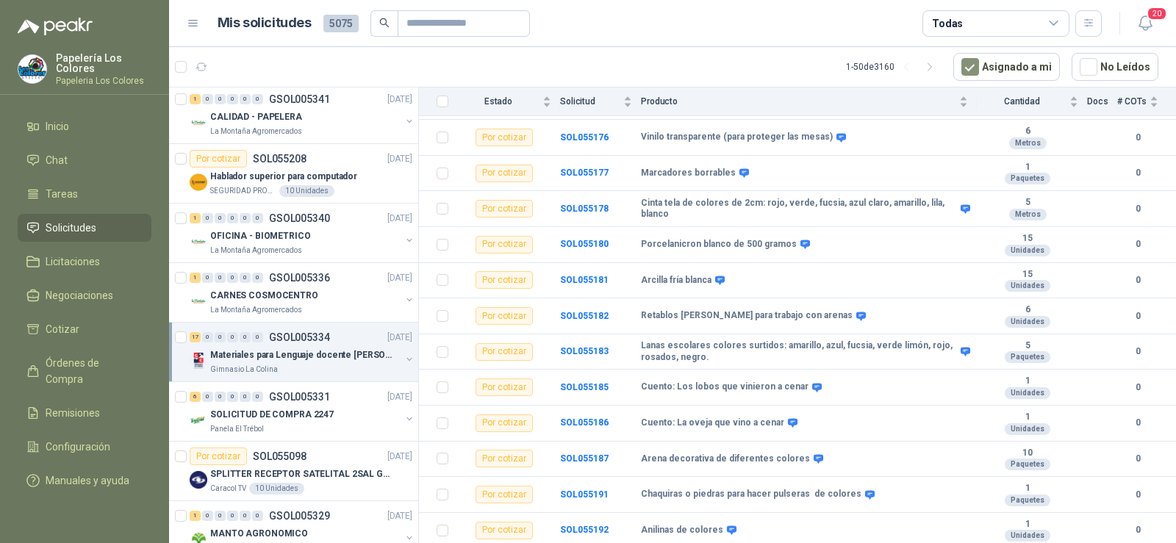
scroll to position [1029, 0]
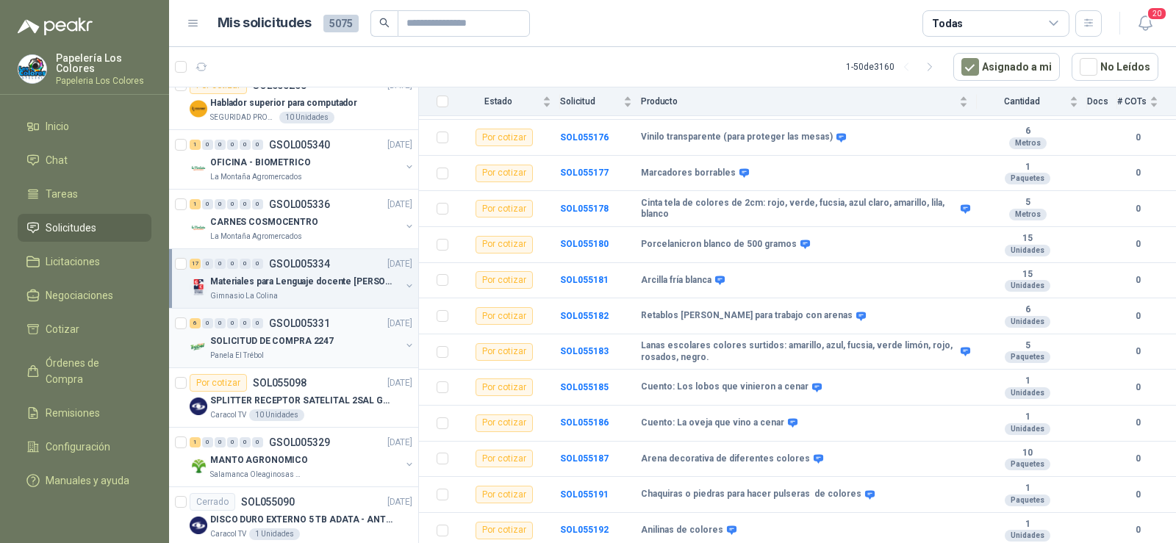
click at [279, 338] on p "SOLICITUD DE COMPRA 2247" at bounding box center [272, 341] width 124 height 14
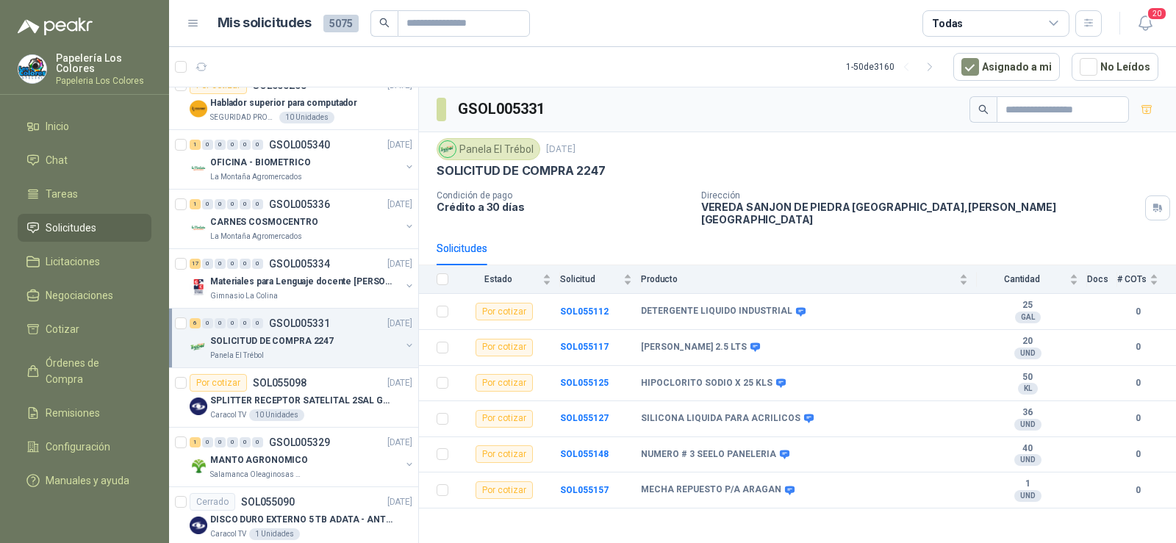
scroll to position [1103, 0]
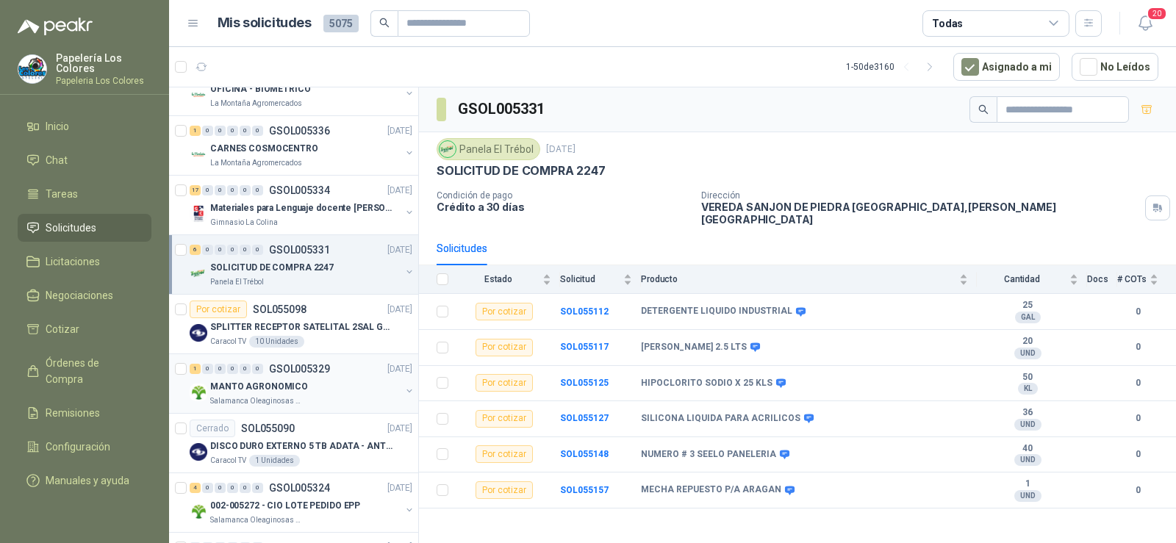
click at [265, 393] on p "MANTO AGRONOMICO" at bounding box center [259, 387] width 98 height 14
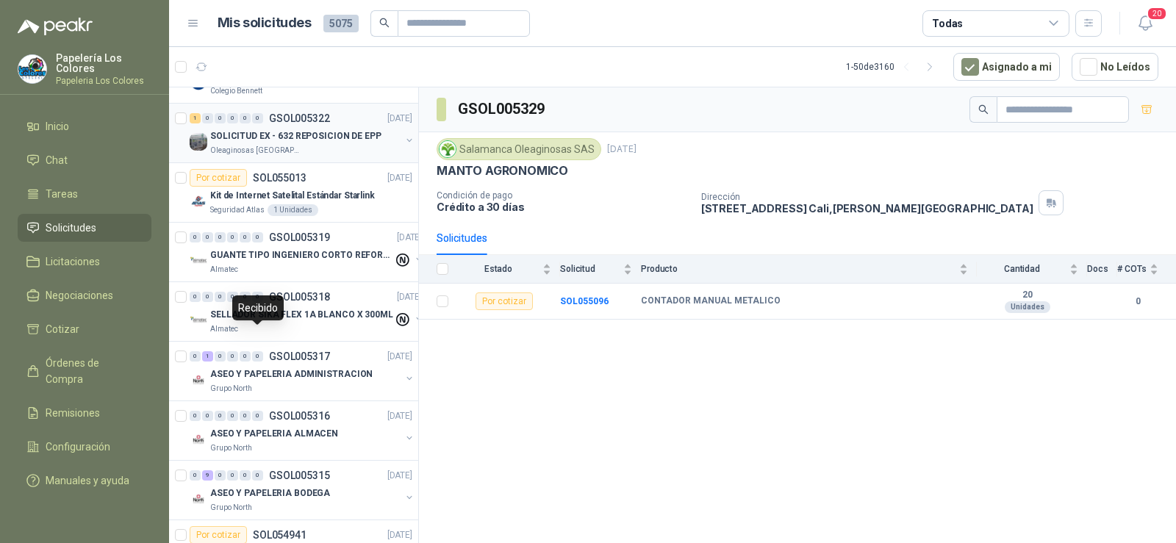
scroll to position [1617, 0]
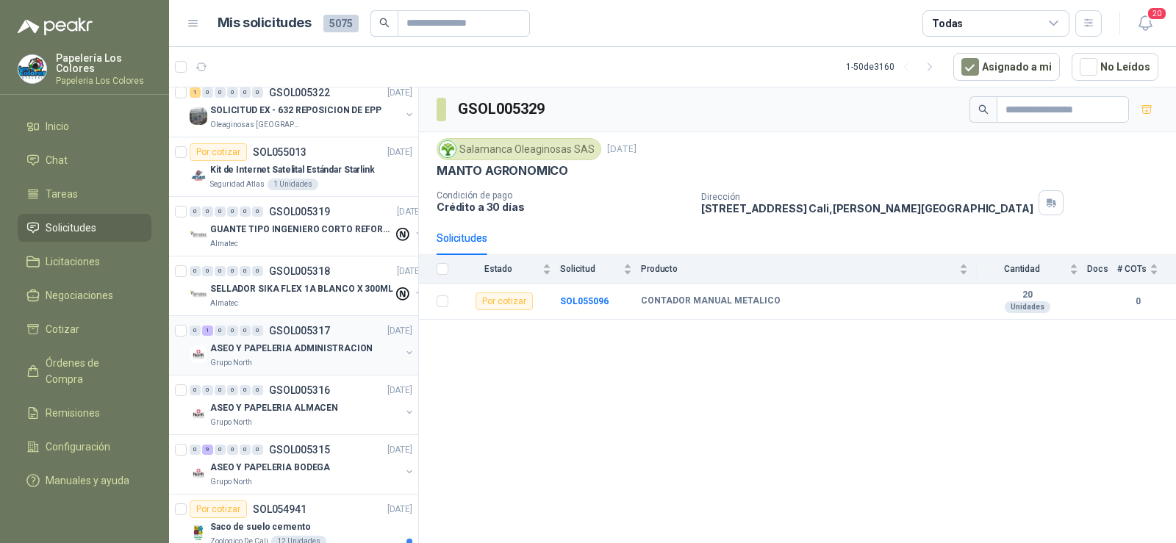
click at [261, 351] on p "ASEO Y PAPELERIA ADMINISTRACION" at bounding box center [291, 349] width 162 height 14
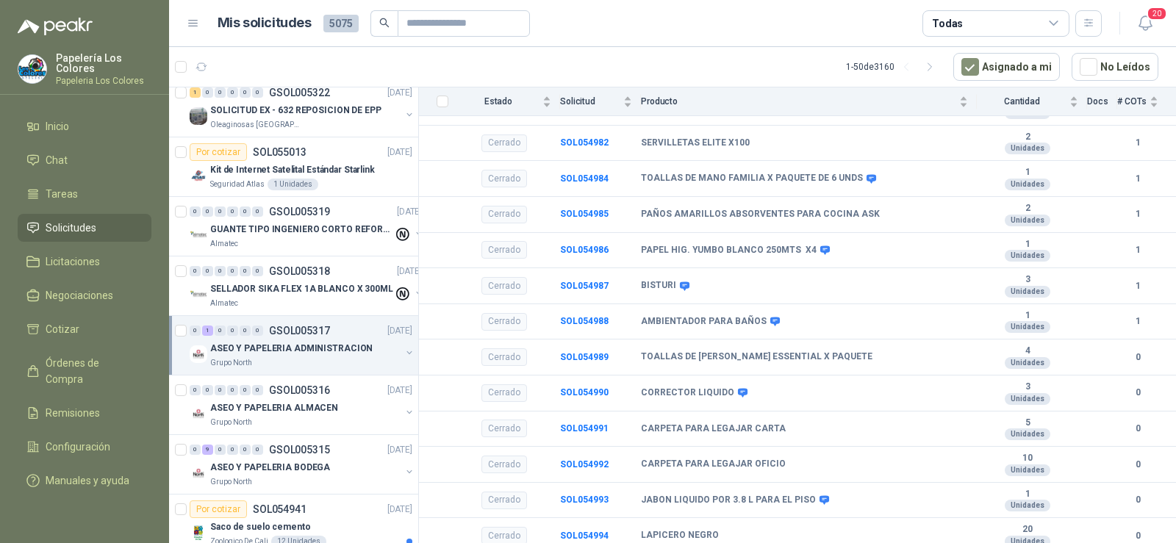
scroll to position [557, 0]
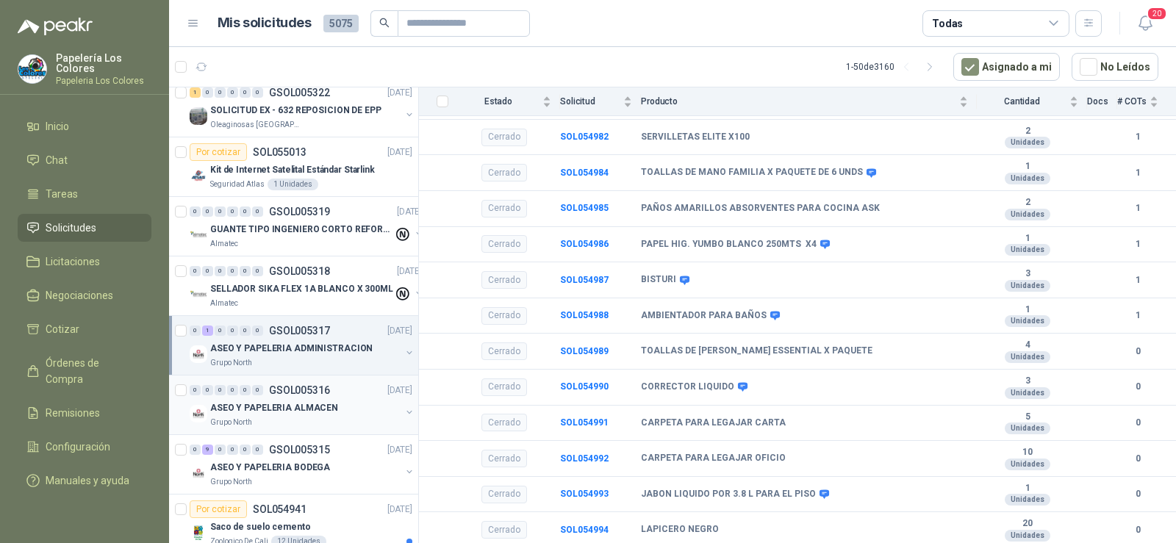
click at [271, 415] on div "ASEO Y PAPELERIA ALMACEN" at bounding box center [305, 408] width 190 height 18
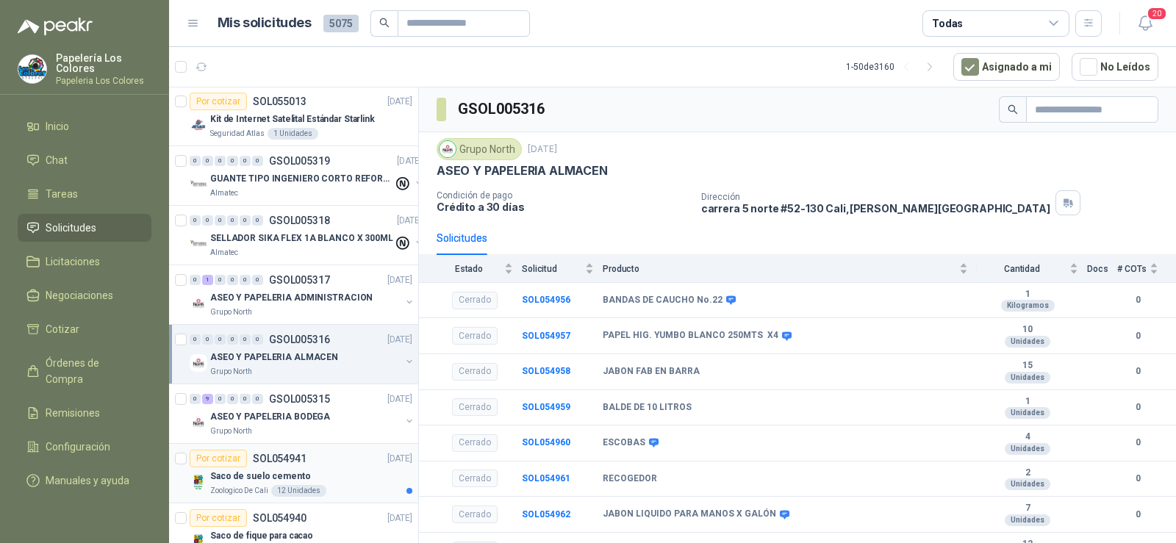
scroll to position [1691, 0]
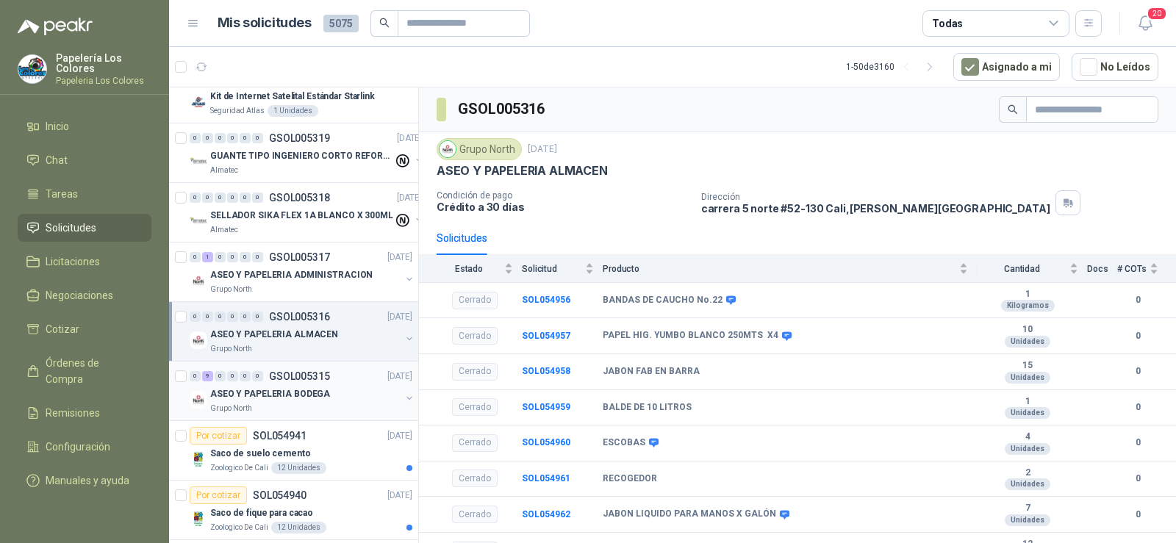
click at [262, 392] on p "ASEO Y PAPELERIA BODEGA" at bounding box center [270, 394] width 120 height 14
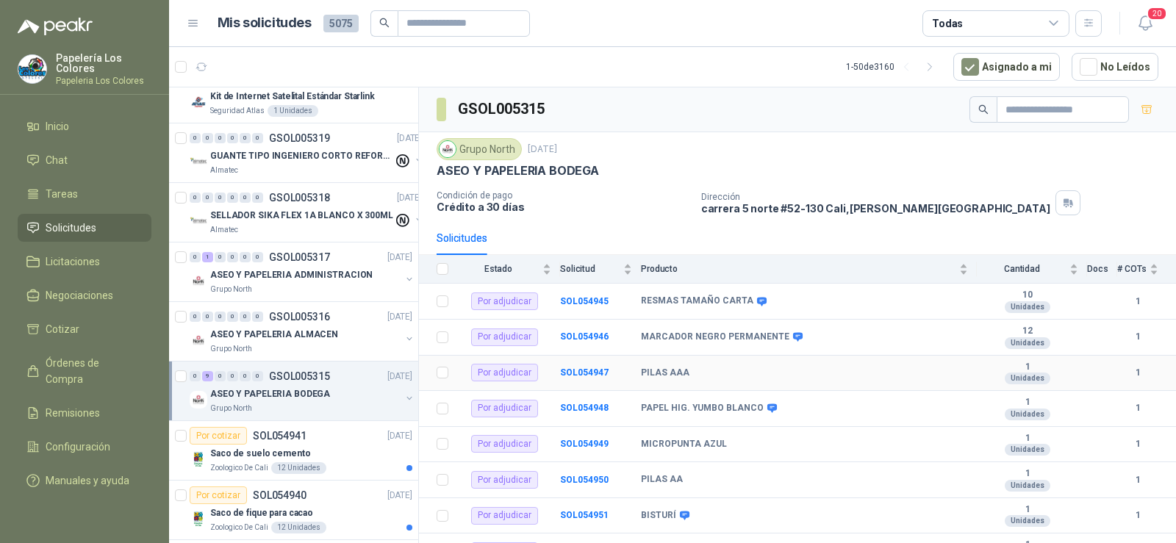
scroll to position [57, 0]
